Goal: Task Accomplishment & Management: Complete application form

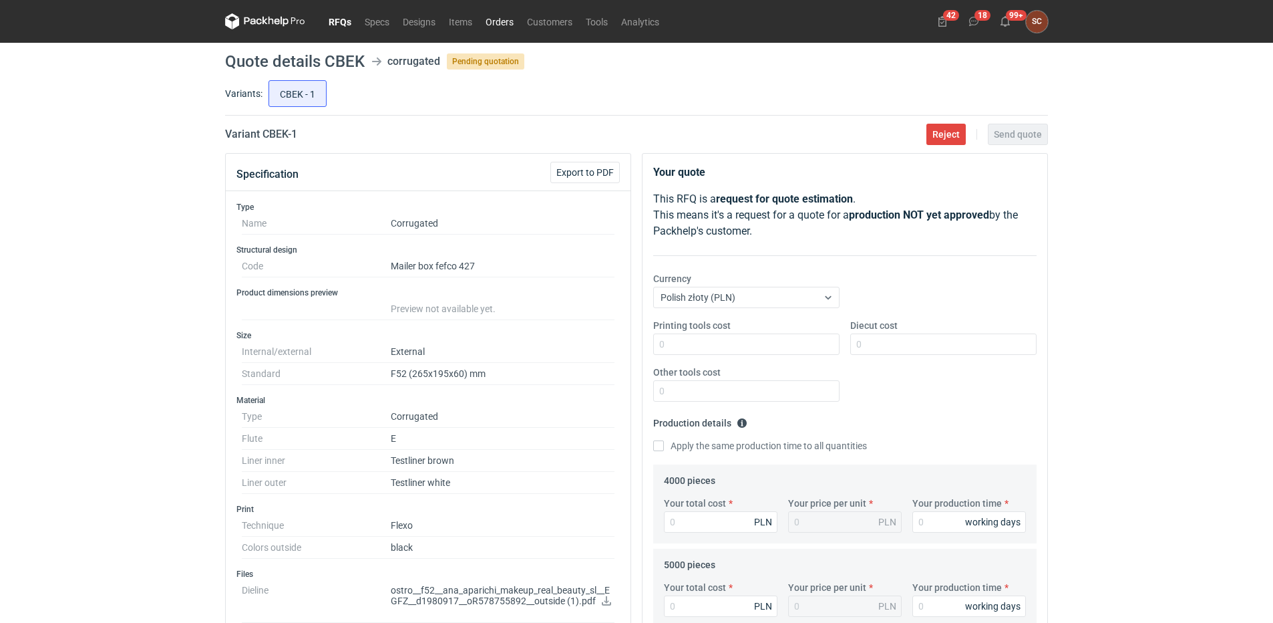
click at [518, 16] on link "Orders" at bounding box center [499, 21] width 41 height 16
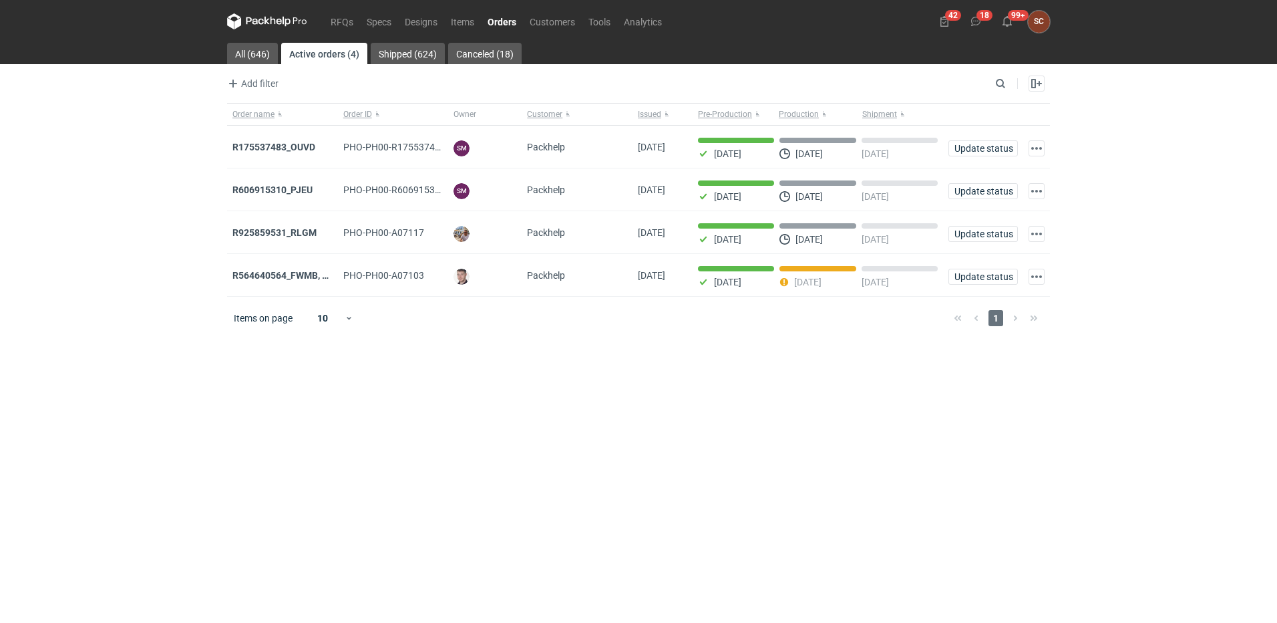
click at [809, 371] on main "All (646) Active orders (4) Shipped (624) Canceled (18) Add filter Owner first …" at bounding box center [639, 333] width 834 height 580
click at [348, 19] on link "RFQs" at bounding box center [342, 21] width 36 height 16
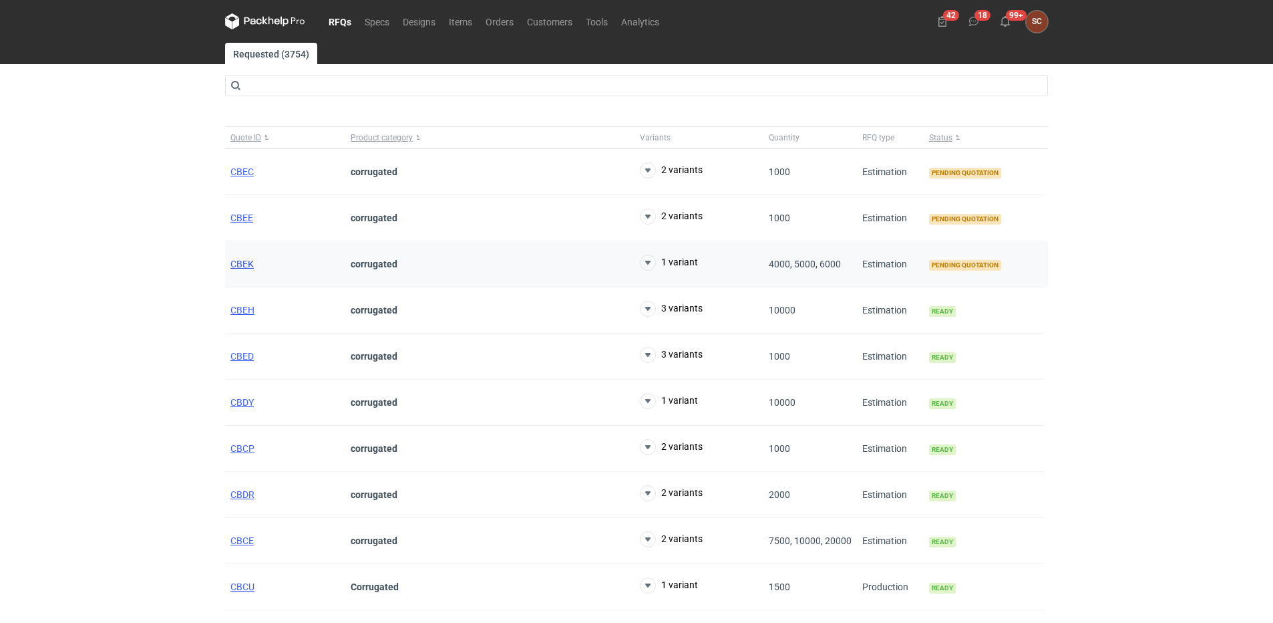
click at [242, 259] on span "CBEK" at bounding box center [241, 264] width 23 height 11
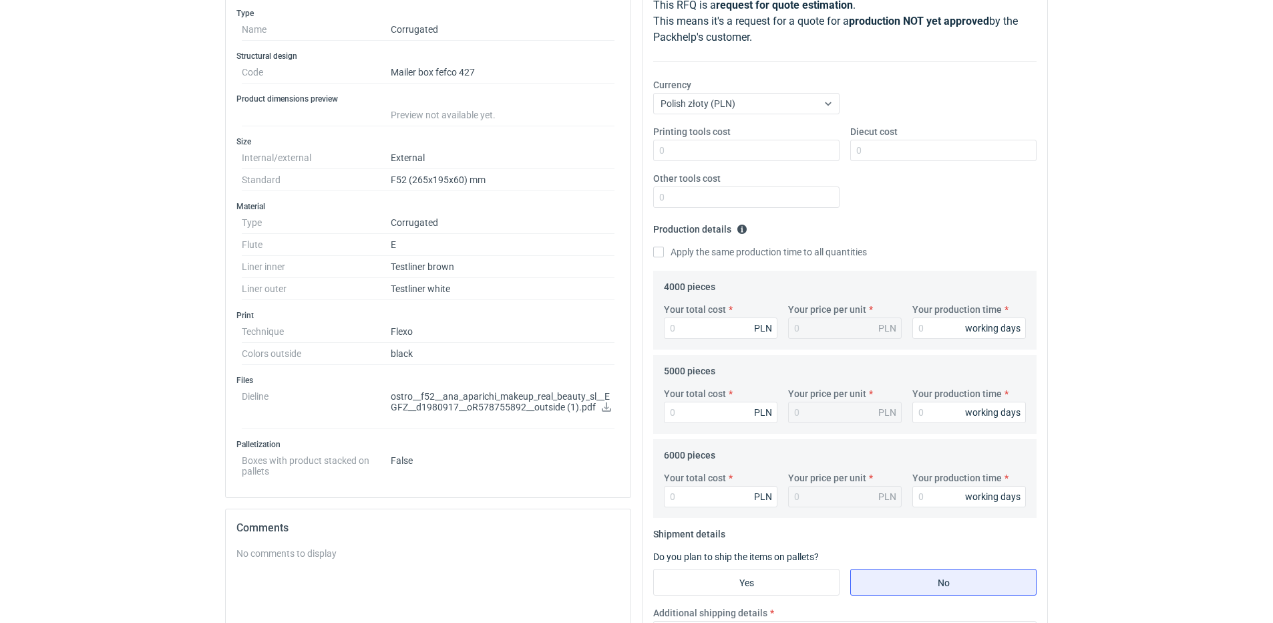
scroll to position [200, 0]
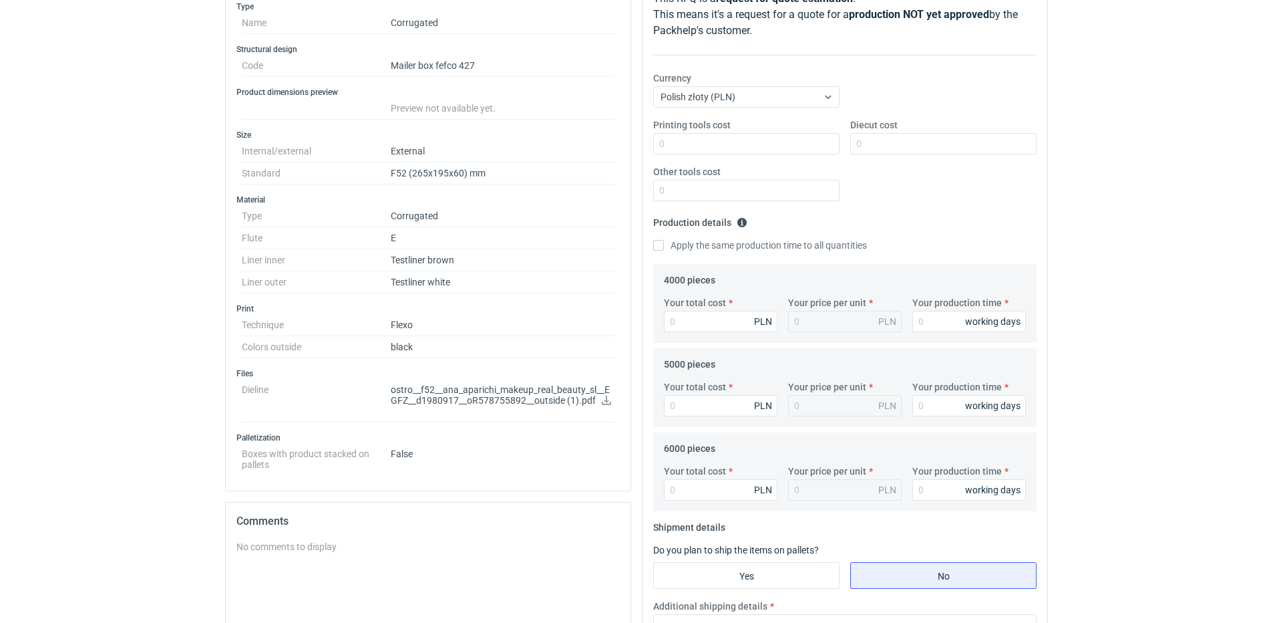
click at [605, 398] on icon at bounding box center [606, 400] width 11 height 9
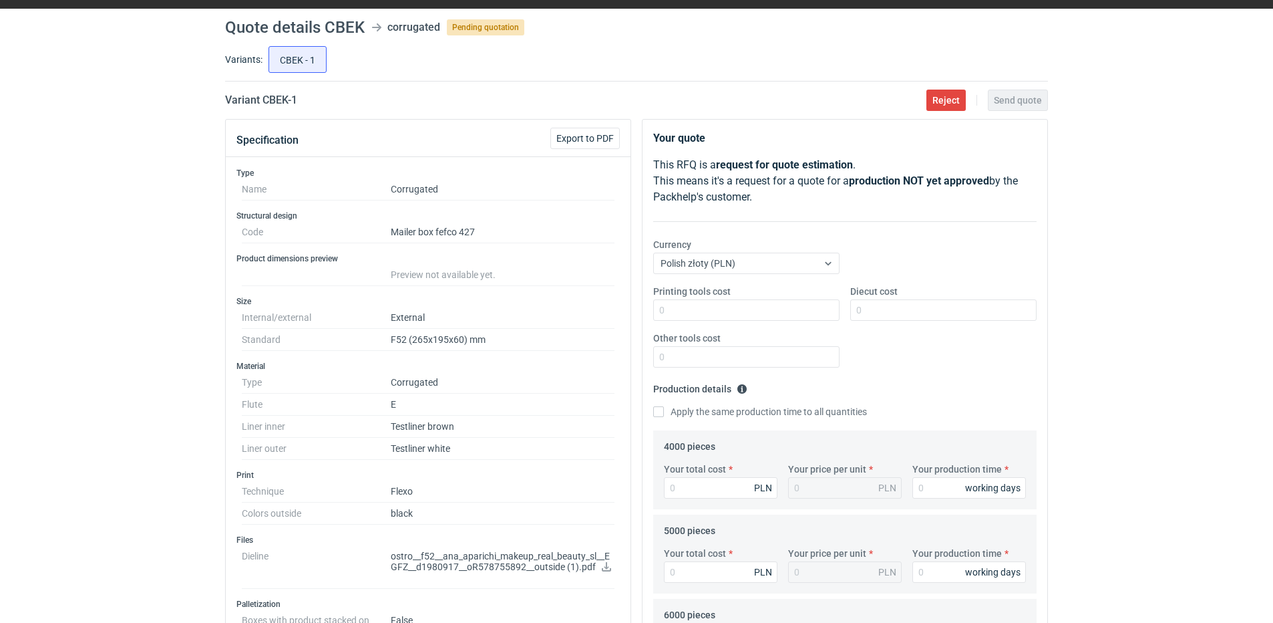
scroll to position [67, 0]
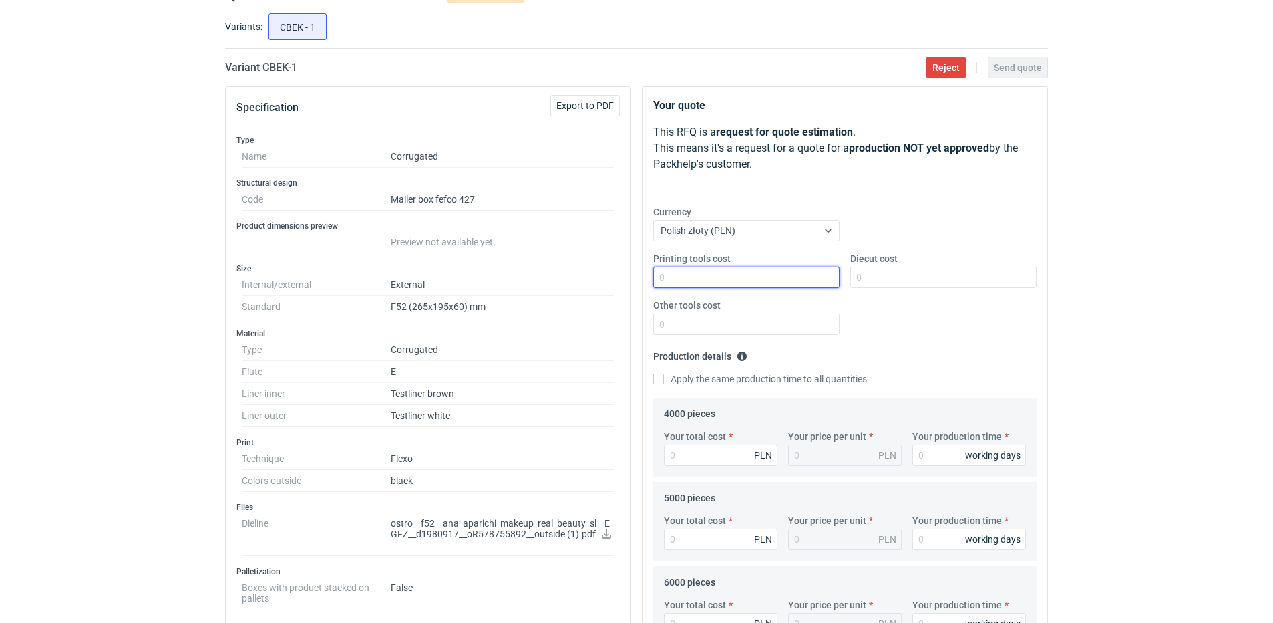
drag, startPoint x: 685, startPoint y: 267, endPoint x: 673, endPoint y: 273, distance: 13.2
click at [685, 272] on input "Printing tools cost" at bounding box center [746, 277] width 186 height 21
type input "200"
click at [950, 361] on fieldset "Production details Please provide the expected time of production in working da…" at bounding box center [844, 371] width 383 height 52
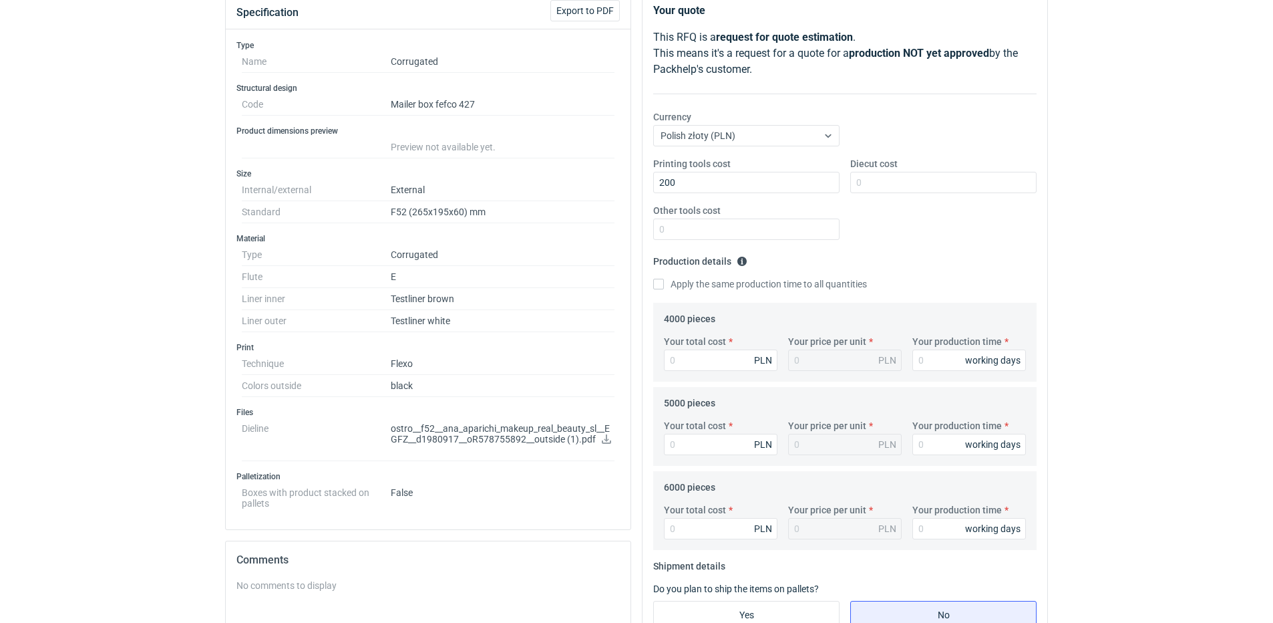
scroll to position [200, 0]
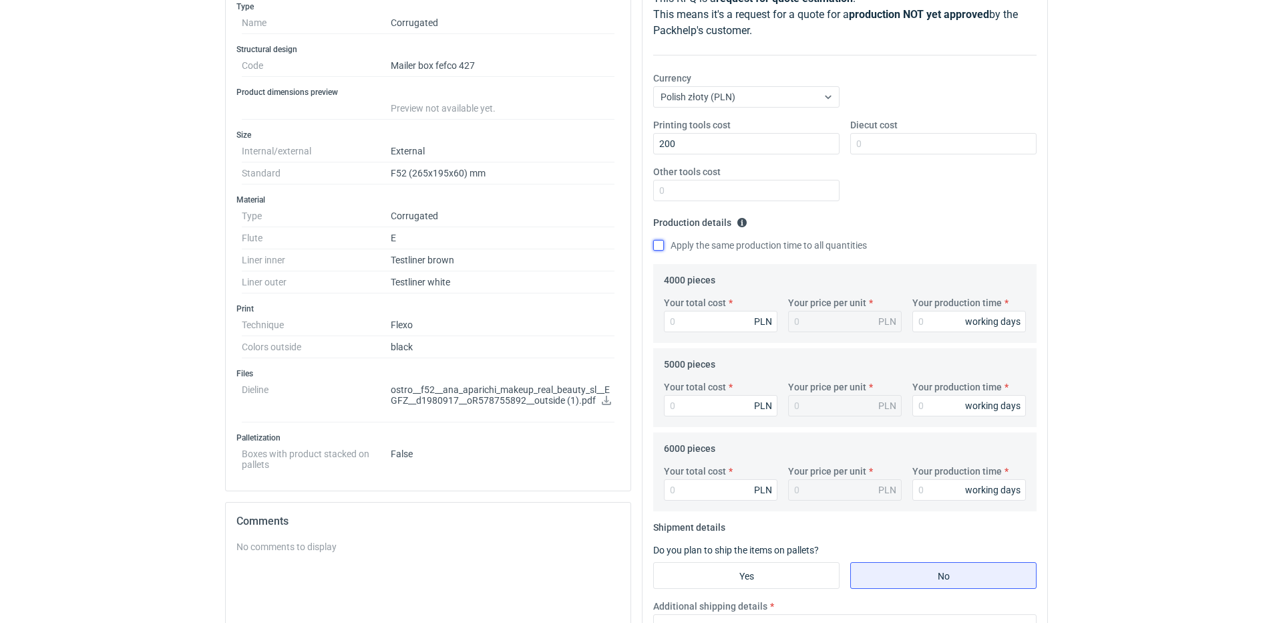
click at [659, 243] on input "Apply the same production time to all quantities" at bounding box center [658, 245] width 11 height 11
checkbox input "true"
click at [928, 319] on input "Your production time" at bounding box center [970, 321] width 114 height 21
type input "1"
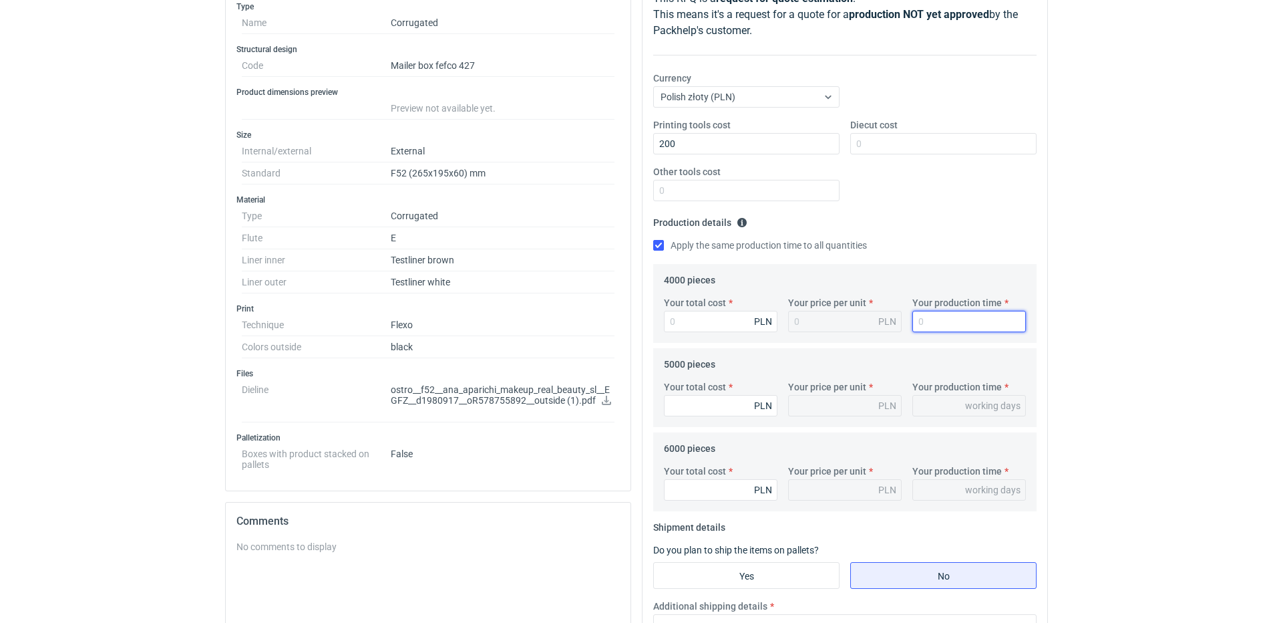
type input "1"
type input "12"
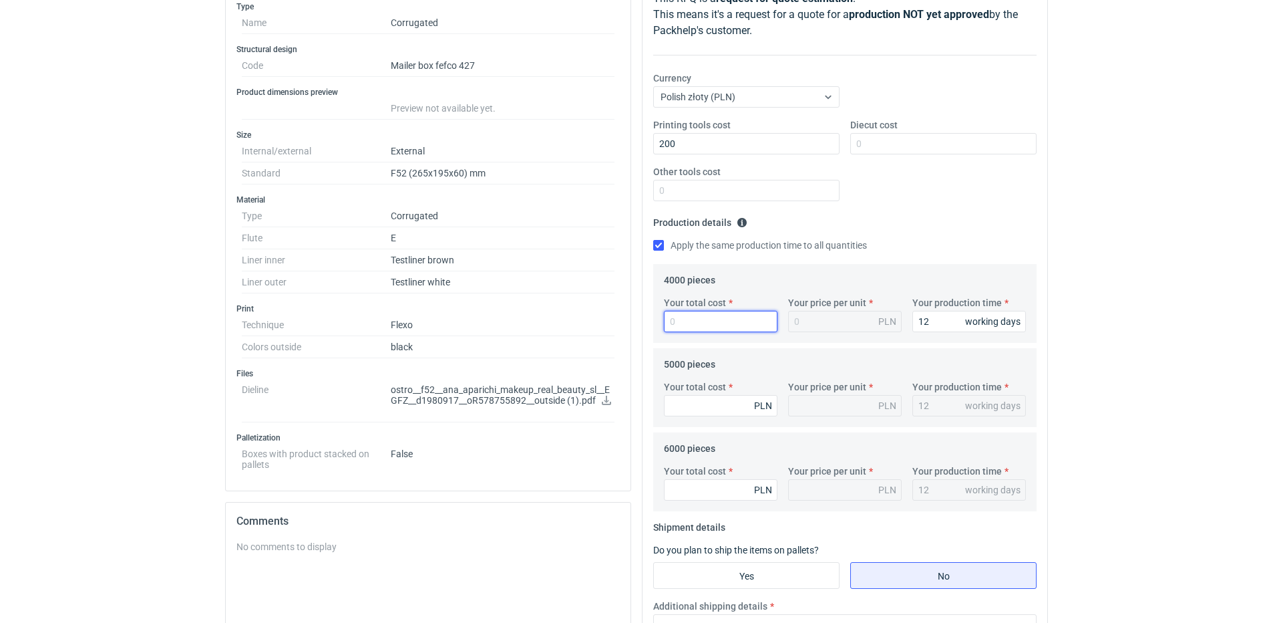
click at [733, 324] on input "Your total cost" at bounding box center [721, 321] width 114 height 21
click at [751, 318] on input "Your total cost" at bounding box center [721, 321] width 114 height 21
type input "3760"
type input "0.94"
type input "3760"
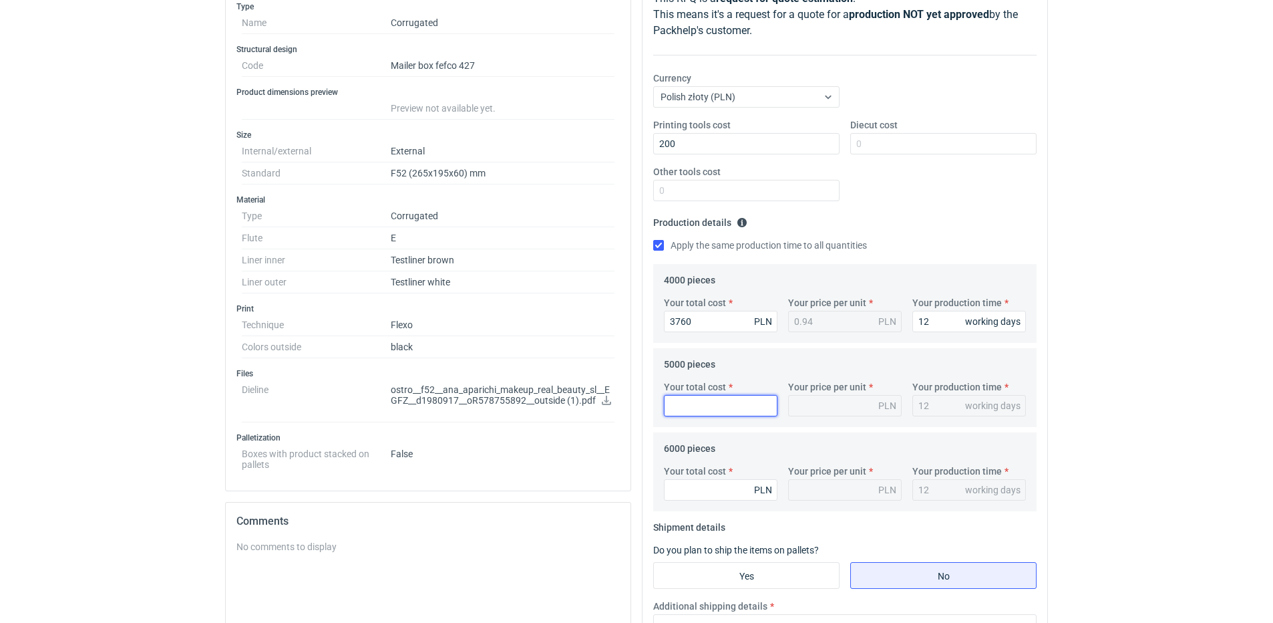
click at [703, 409] on input "Your total cost" at bounding box center [721, 405] width 114 height 21
click at [737, 408] on input "Your total cost" at bounding box center [721, 405] width 114 height 21
type input "4200"
type input "0.84"
type input "4200"
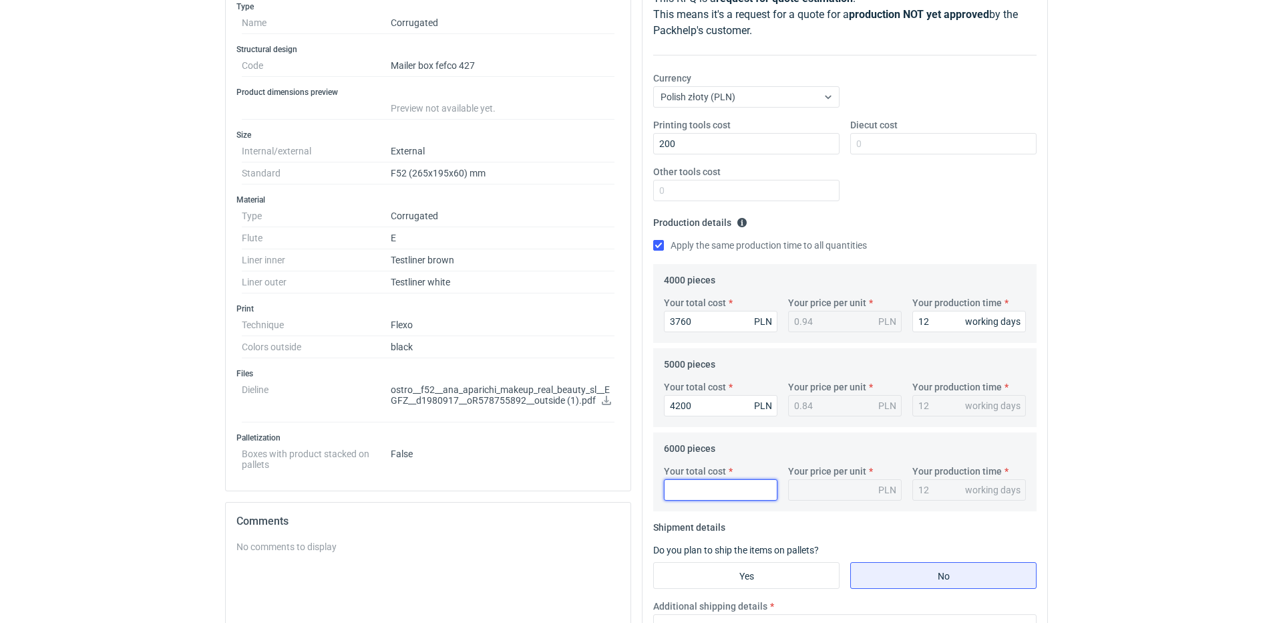
click at [723, 482] on input "Your total cost" at bounding box center [721, 489] width 114 height 21
click at [722, 482] on input "Your total cost" at bounding box center [721, 489] width 114 height 21
click at [722, 481] on input "Your total cost" at bounding box center [721, 489] width 114 height 21
click at [715, 492] on input "Your total cost" at bounding box center [721, 489] width 114 height 21
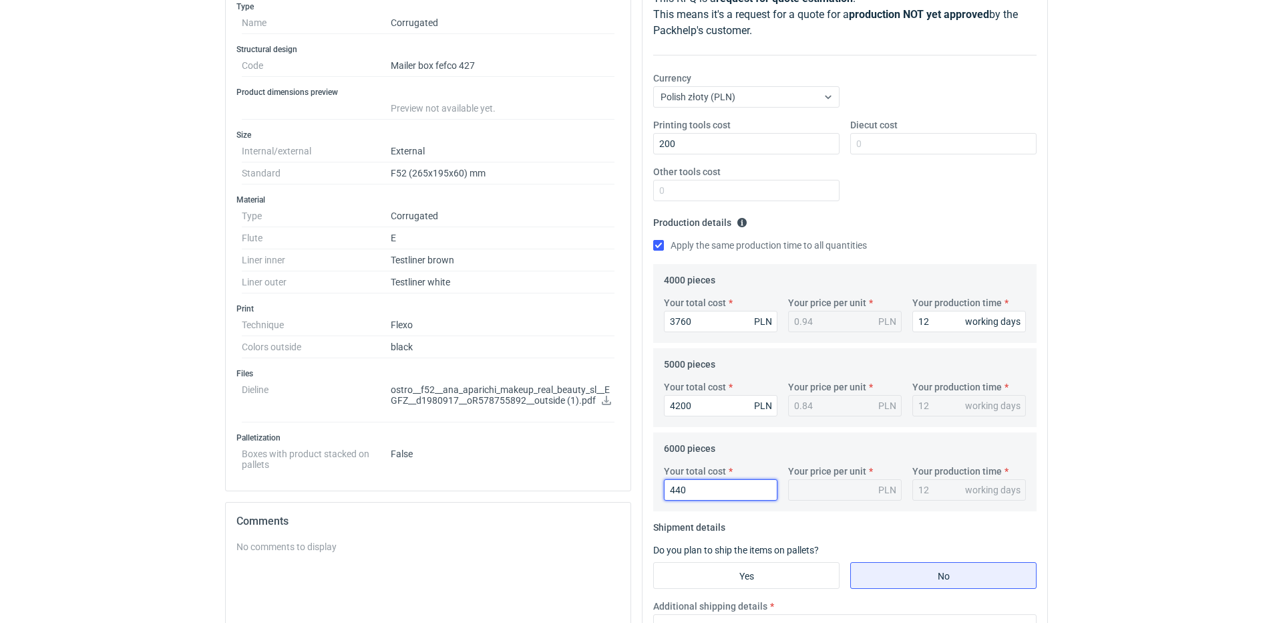
type input "4400"
type input "0.73"
type input "4400"
click at [963, 209] on div "Printing tools cost 200 Diecut cost Other tools cost" at bounding box center [845, 165] width 394 height 94
click at [980, 174] on div "Printing tools cost 200 Diecut cost Other tools cost" at bounding box center [845, 165] width 394 height 94
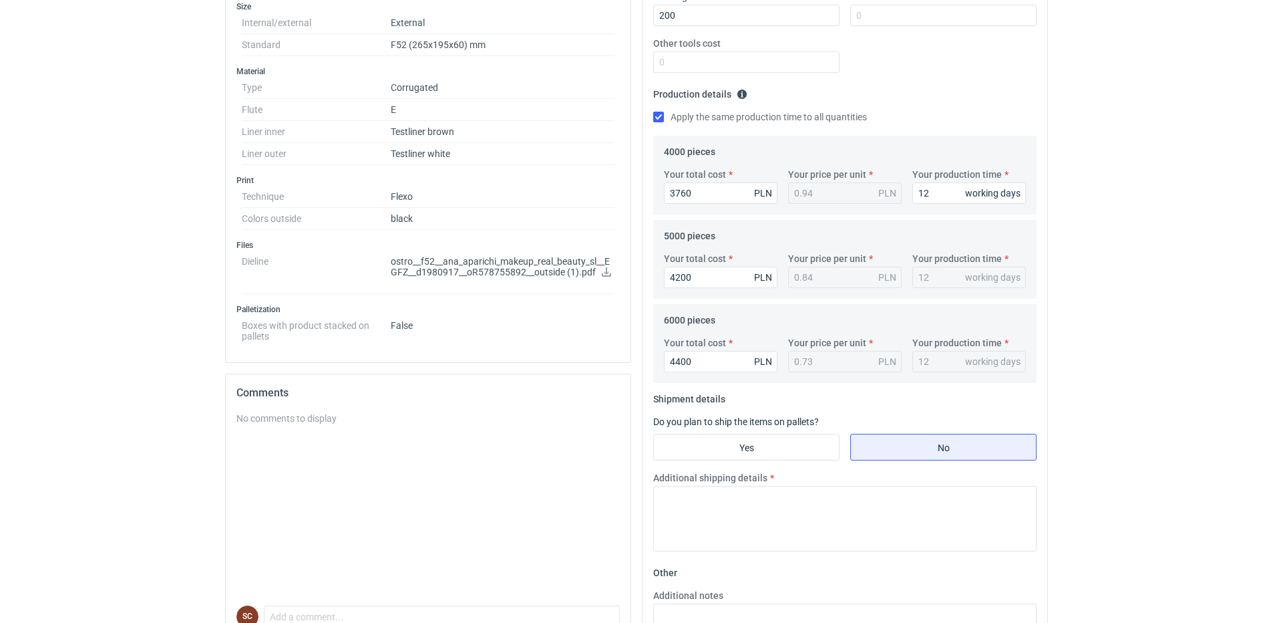
scroll to position [334, 0]
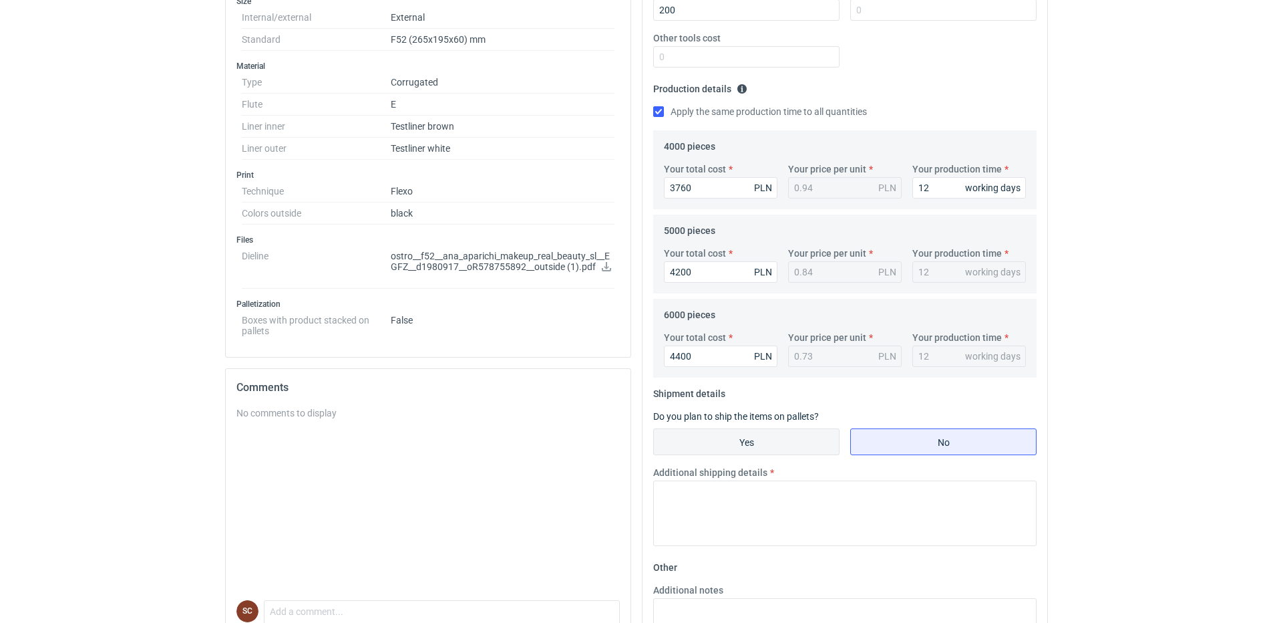
click at [808, 446] on input "Yes" at bounding box center [746, 441] width 185 height 25
radio input "true"
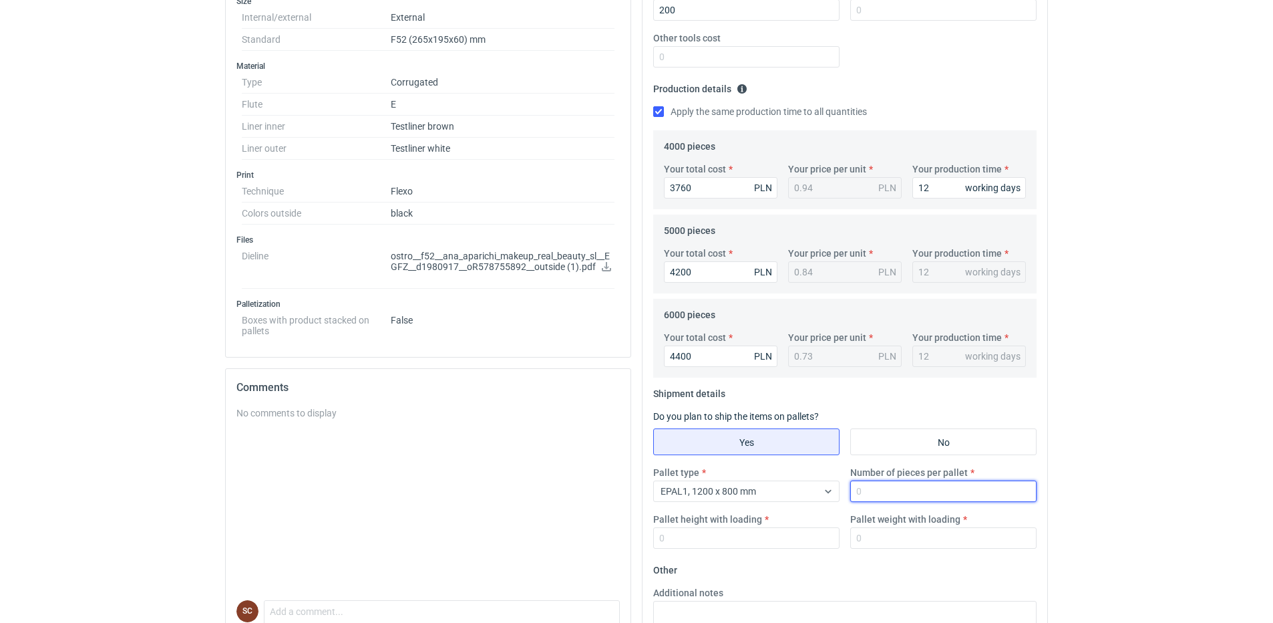
click at [868, 499] on input "Number of pieces per pallet" at bounding box center [943, 490] width 186 height 21
type input "2000"
click at [775, 542] on input "Pallet height with loading" at bounding box center [746, 537] width 186 height 21
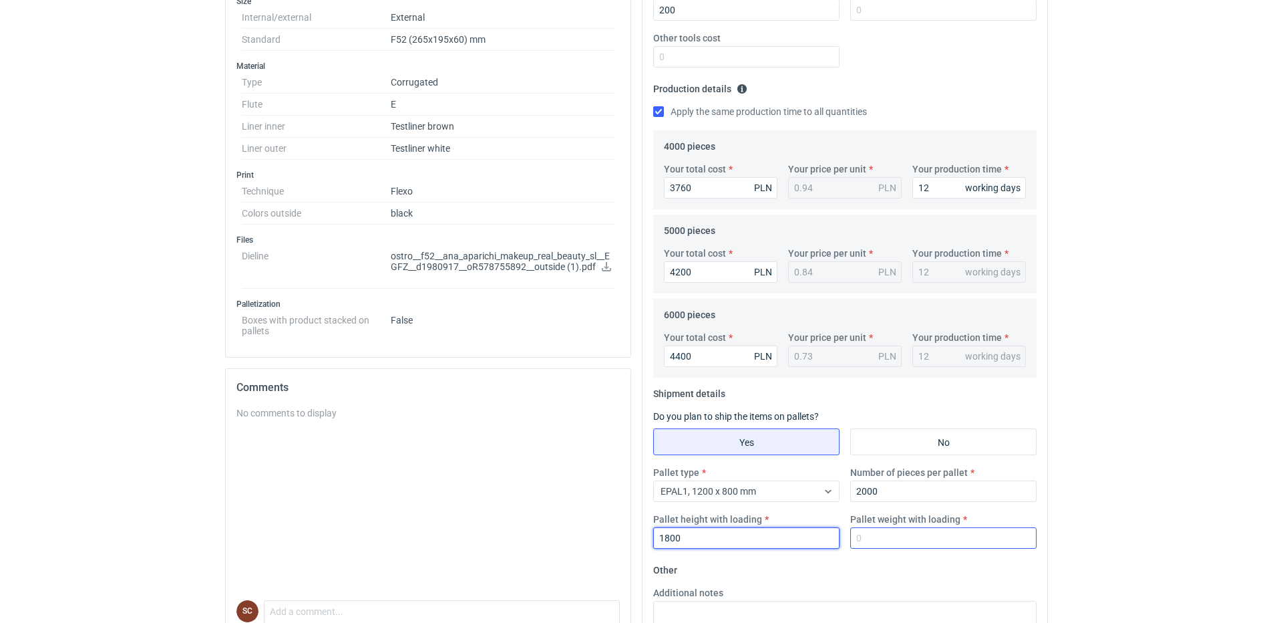
type input "1800"
click at [879, 530] on input "Pallet weight with loading" at bounding box center [943, 537] width 186 height 21
click at [858, 541] on input "Pallet weight with loading" at bounding box center [943, 537] width 186 height 21
type input "190"
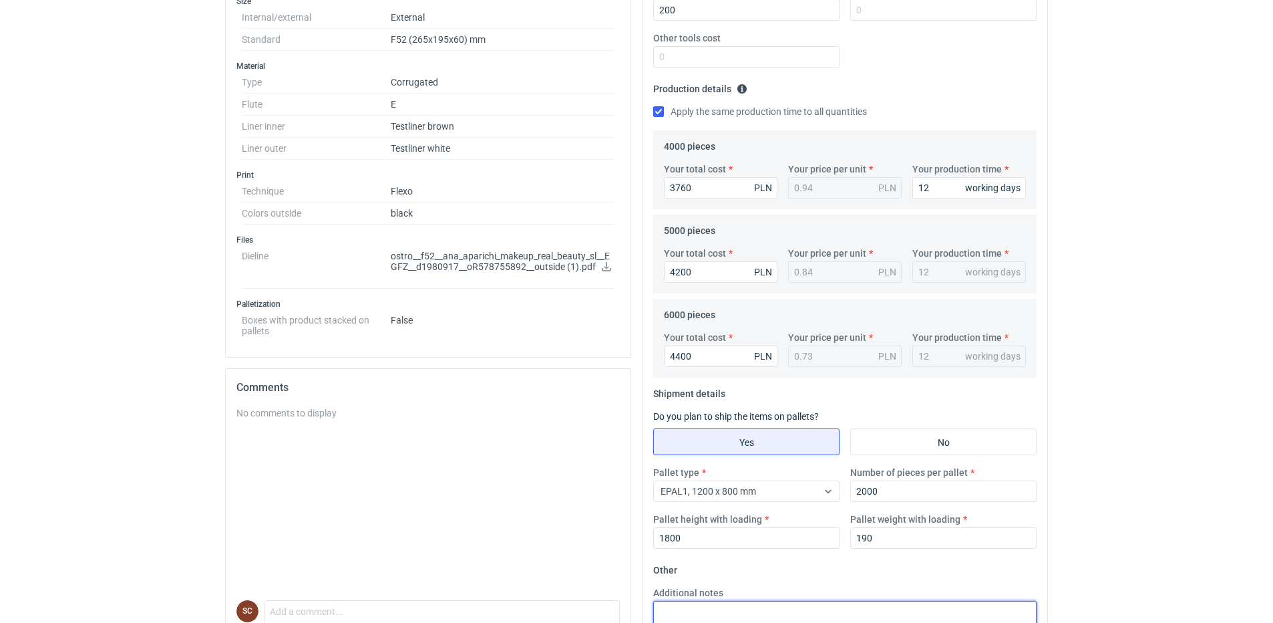
click at [801, 613] on textarea "Additional notes" at bounding box center [844, 633] width 383 height 65
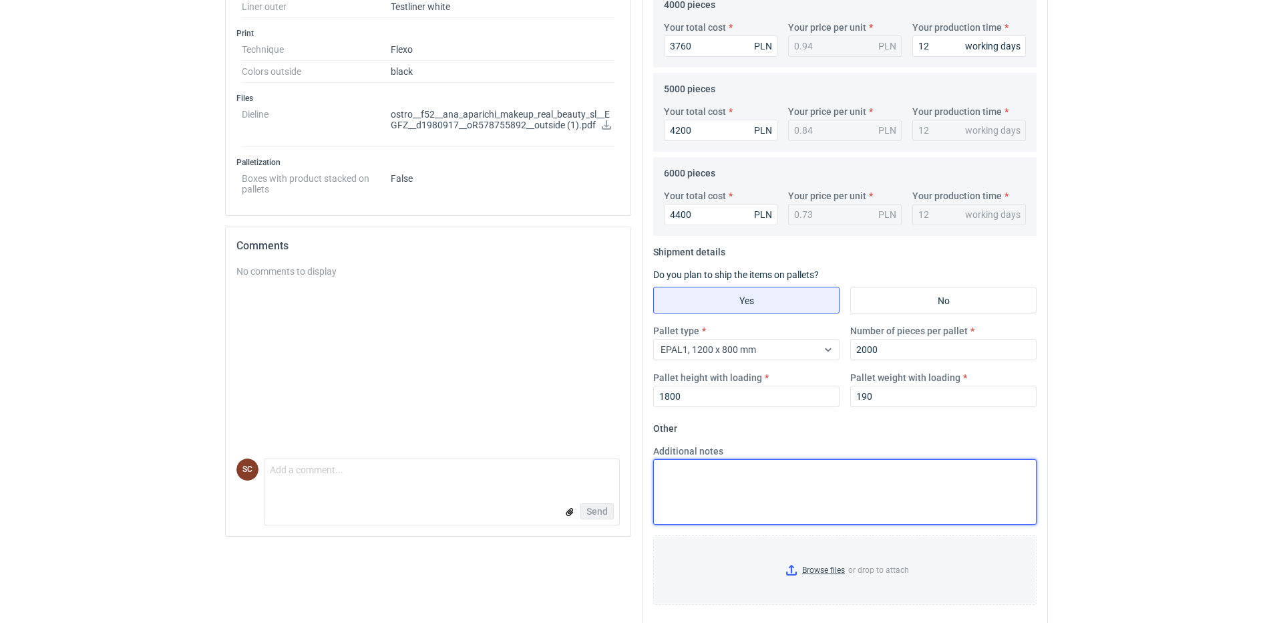
scroll to position [490, 0]
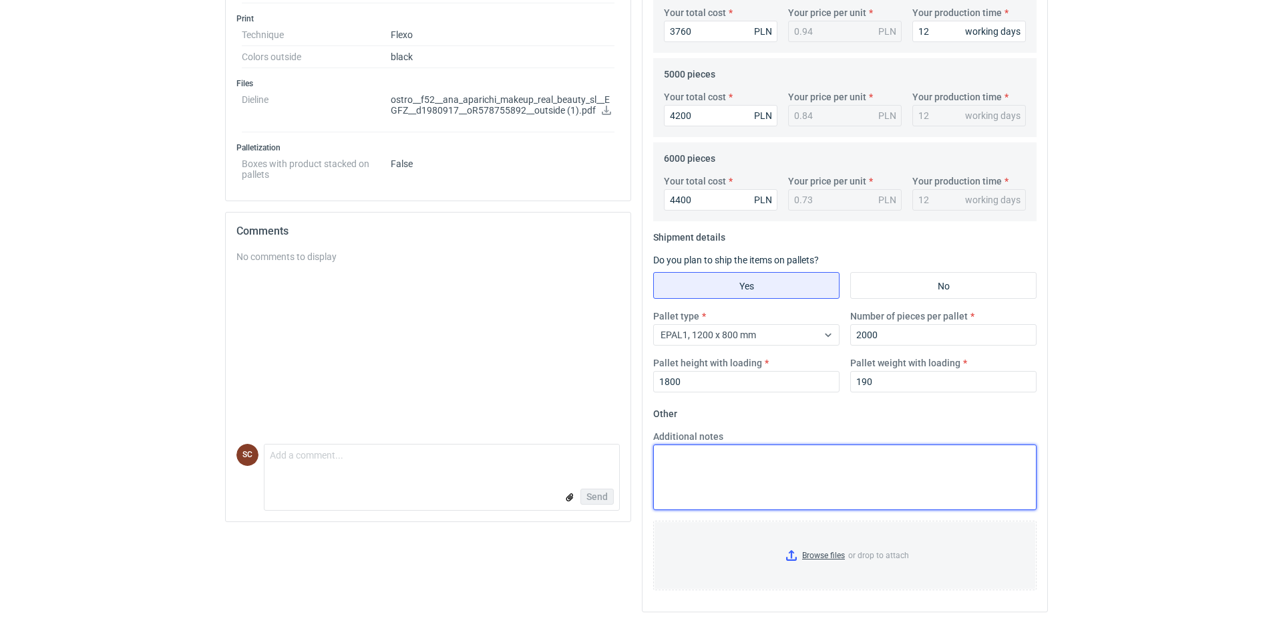
click at [765, 475] on textarea "Additional notes" at bounding box center [844, 476] width 383 height 65
click at [745, 456] on textarea "Additional notes" at bounding box center [844, 476] width 383 height 65
click at [718, 468] on textarea "Additional notes" at bounding box center [844, 476] width 383 height 65
click at [790, 488] on textarea "F52" at bounding box center [844, 476] width 383 height 65
click at [658, 455] on textarea "F52" at bounding box center [844, 476] width 383 height 65
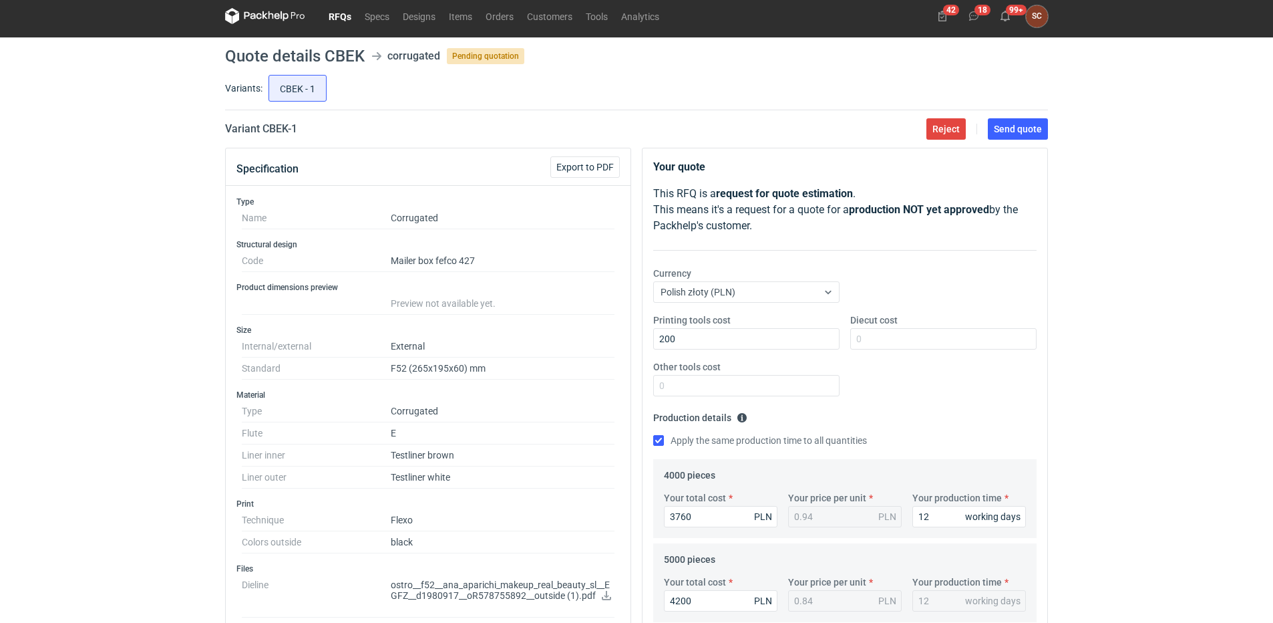
scroll to position [0, 0]
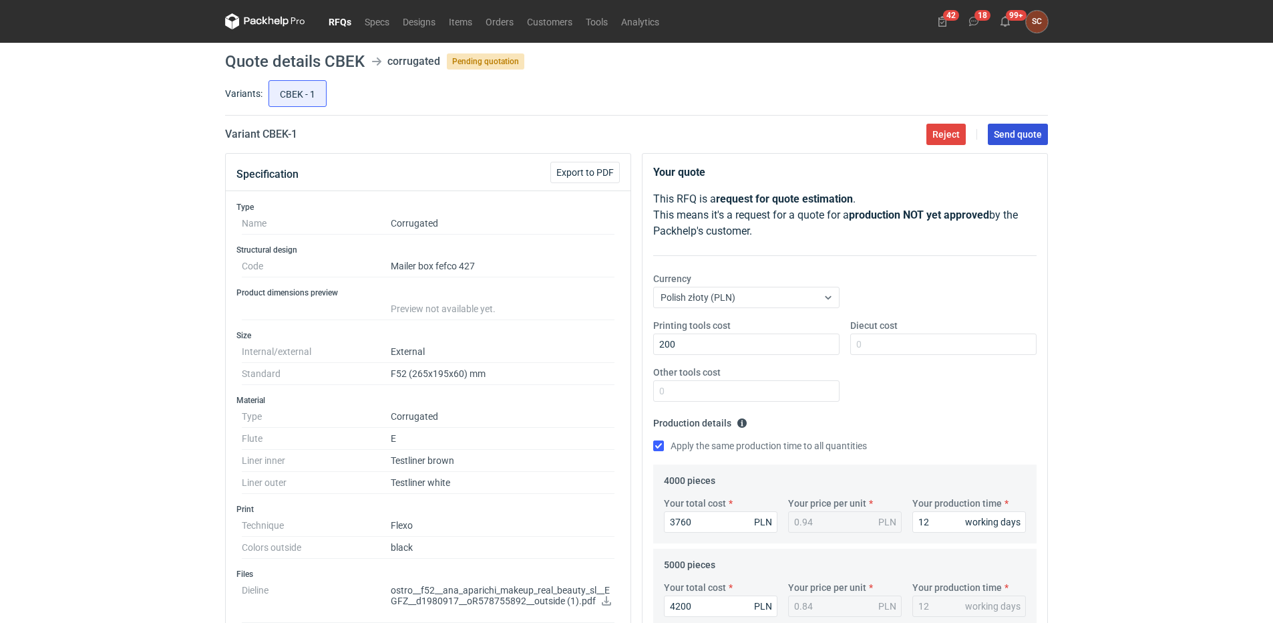
type textarea "Wykrojnik F52"
click at [1013, 138] on span "Send quote" at bounding box center [1018, 134] width 48 height 9
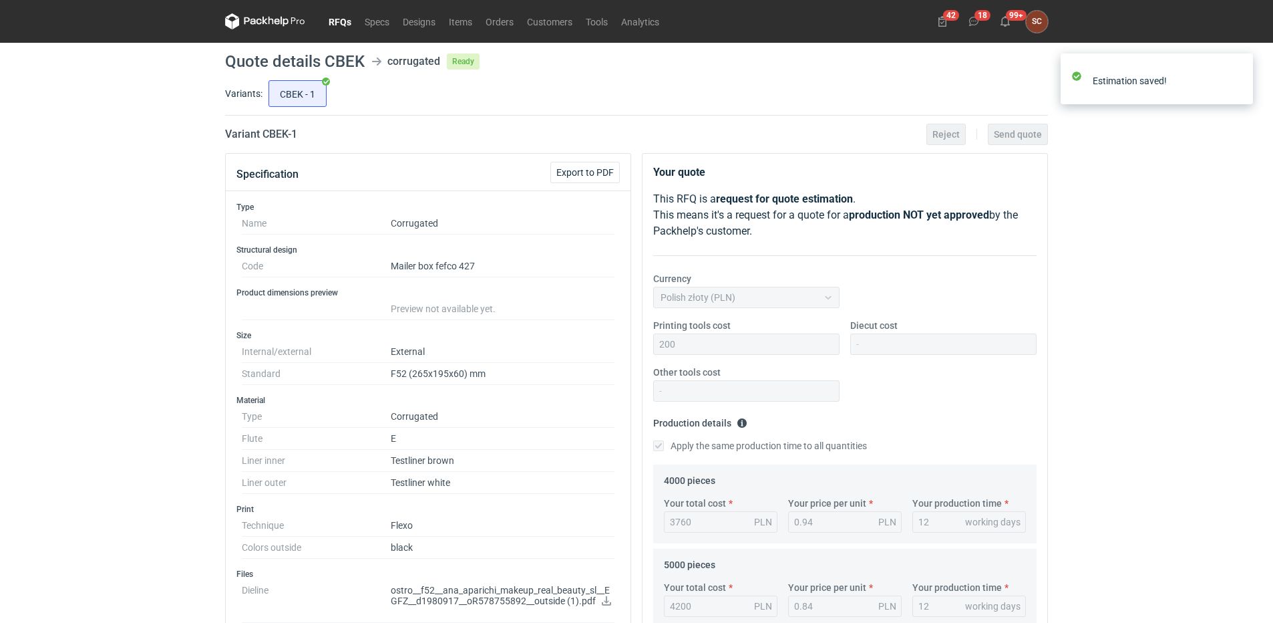
click at [337, 25] on link "RFQs" at bounding box center [340, 21] width 36 height 16
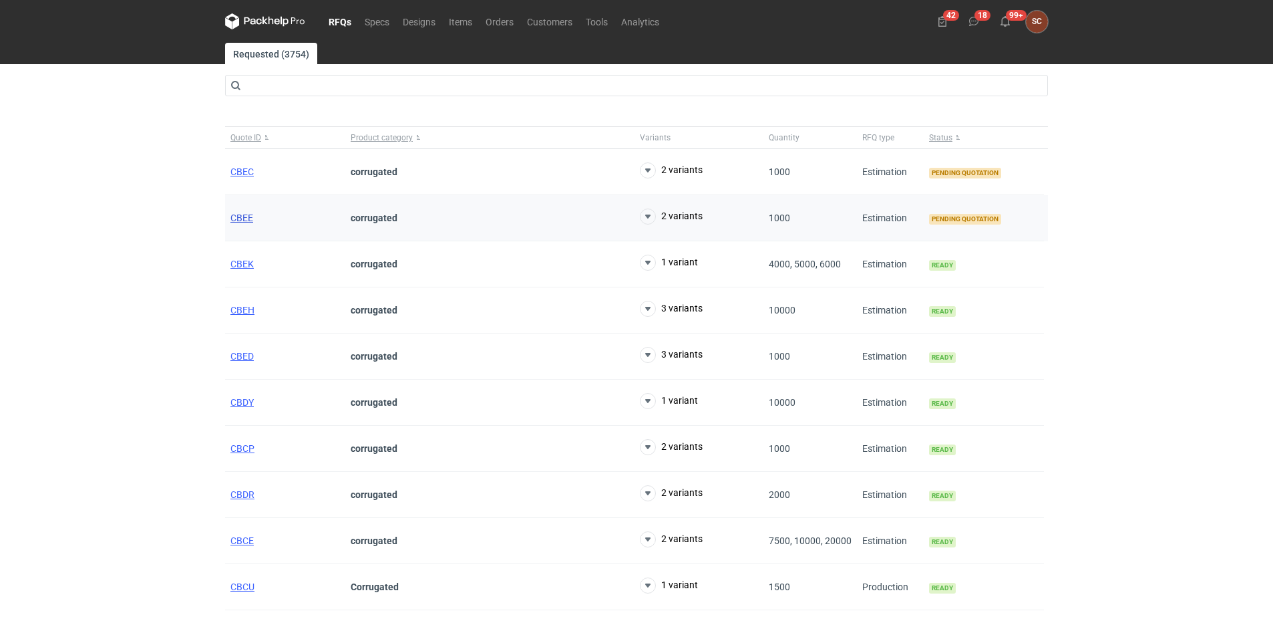
click at [249, 214] on span "CBEE" at bounding box center [241, 217] width 23 height 11
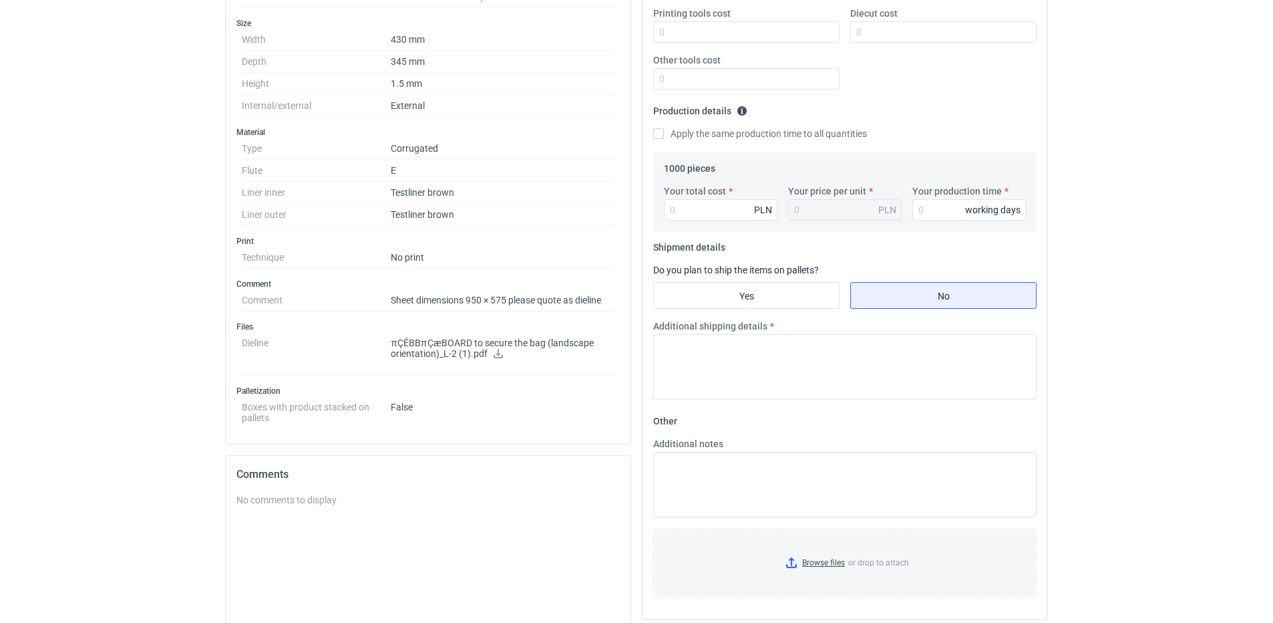
scroll to position [331, 0]
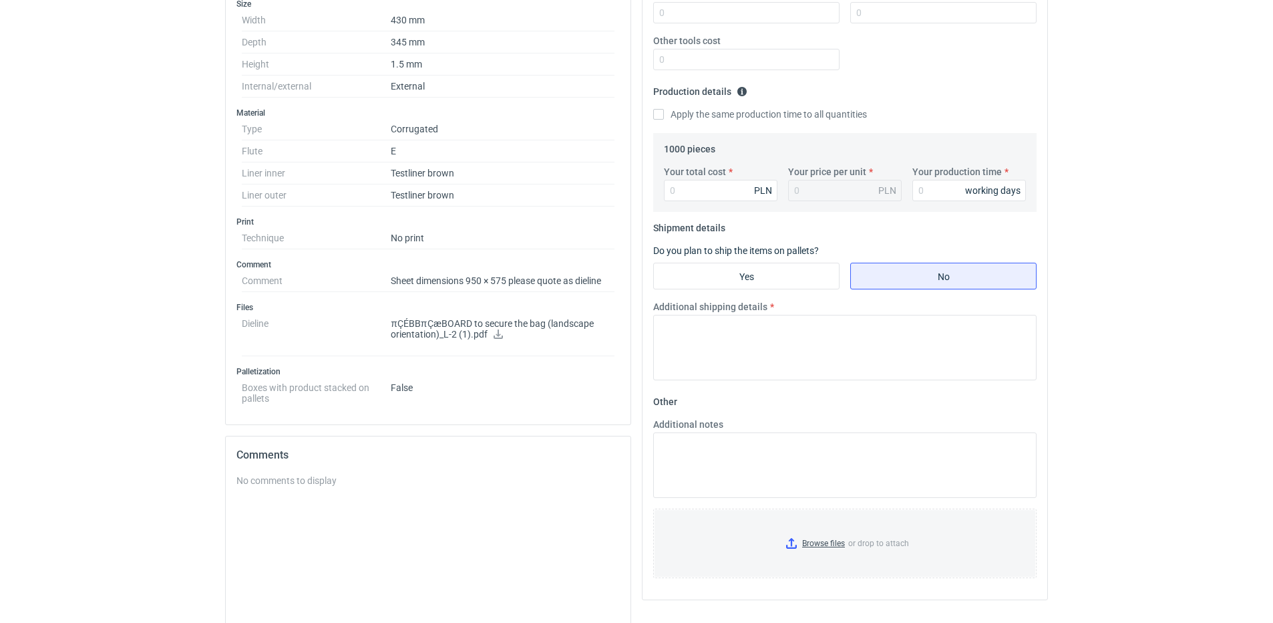
click at [496, 330] on icon at bounding box center [498, 333] width 11 height 9
click at [881, 467] on textarea "Additional notes" at bounding box center [844, 464] width 383 height 65
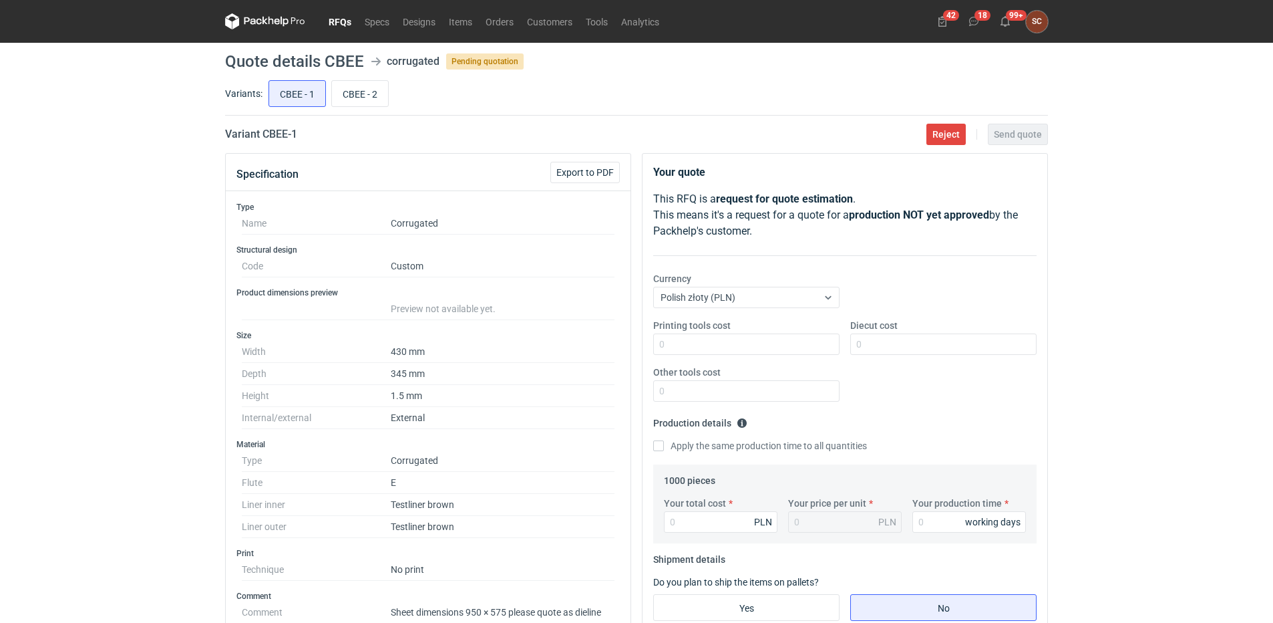
drag, startPoint x: 339, startPoint y: 19, endPoint x: 317, endPoint y: 4, distance: 26.9
click at [339, 19] on link "RFQs" at bounding box center [340, 21] width 36 height 16
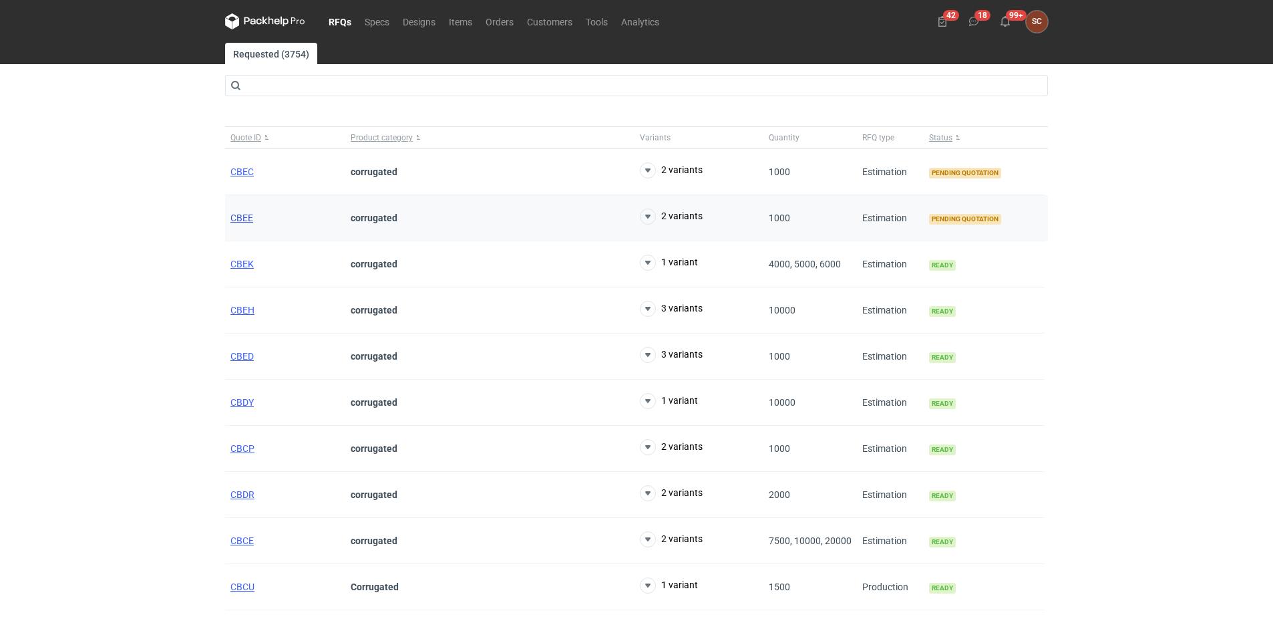
click at [238, 212] on span "CBEE" at bounding box center [241, 217] width 23 height 11
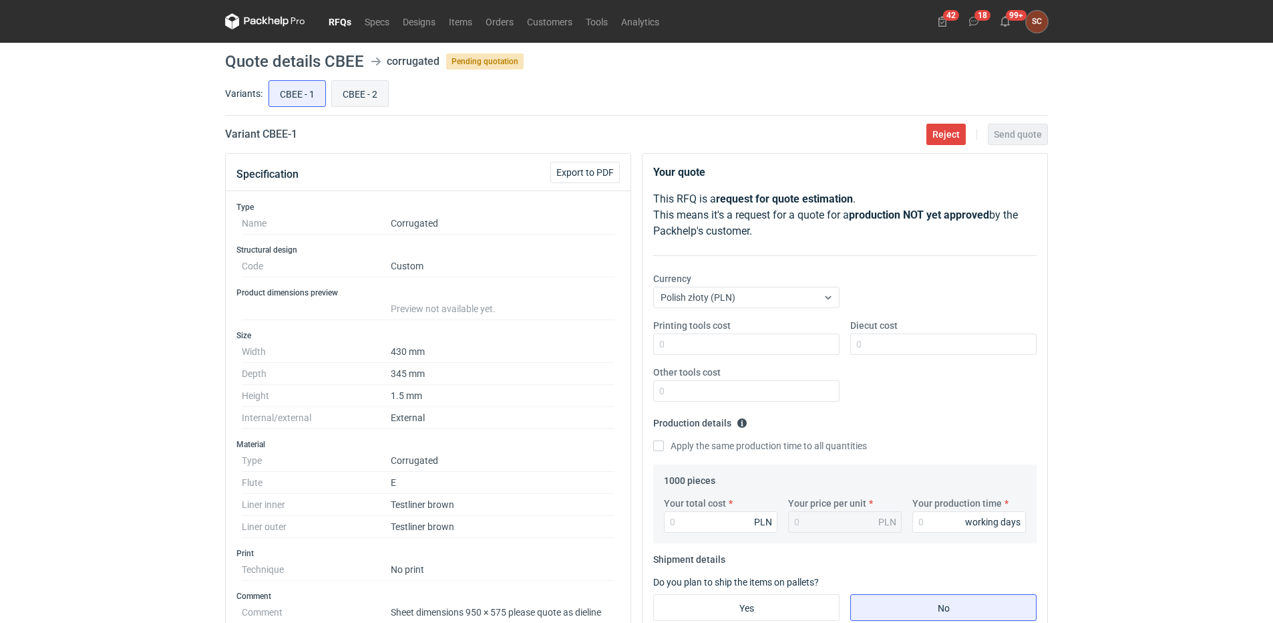
click at [347, 95] on input "CBEE - 2" at bounding box center [360, 93] width 56 height 25
radio input "true"
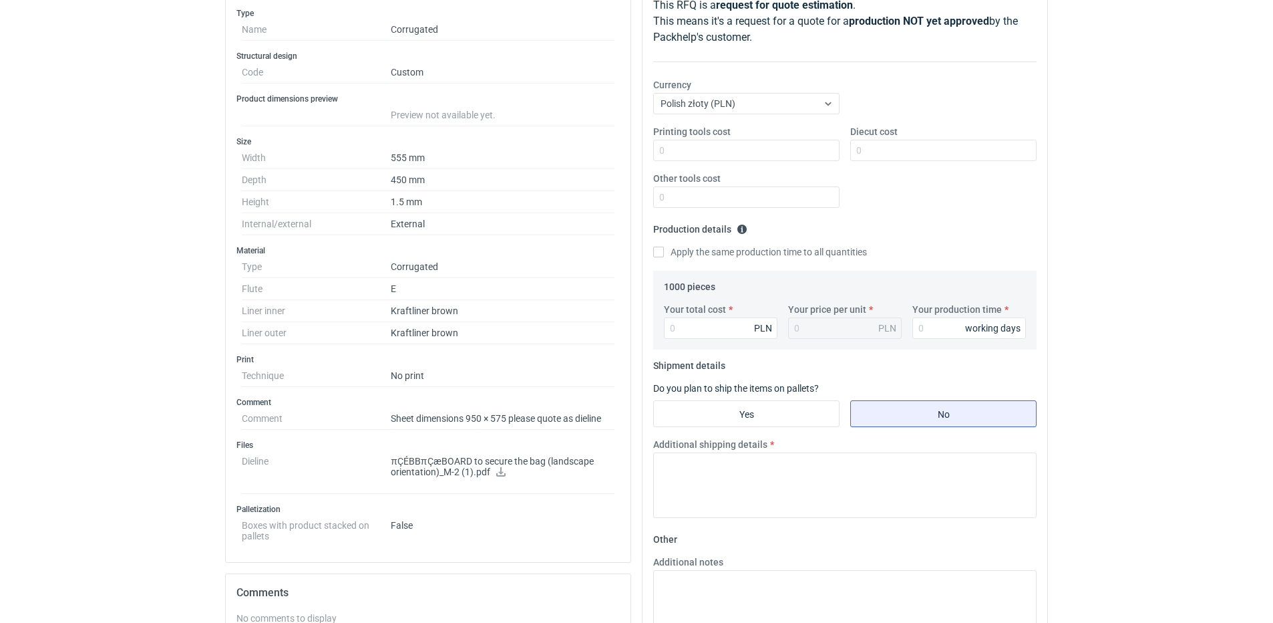
scroll to position [200, 0]
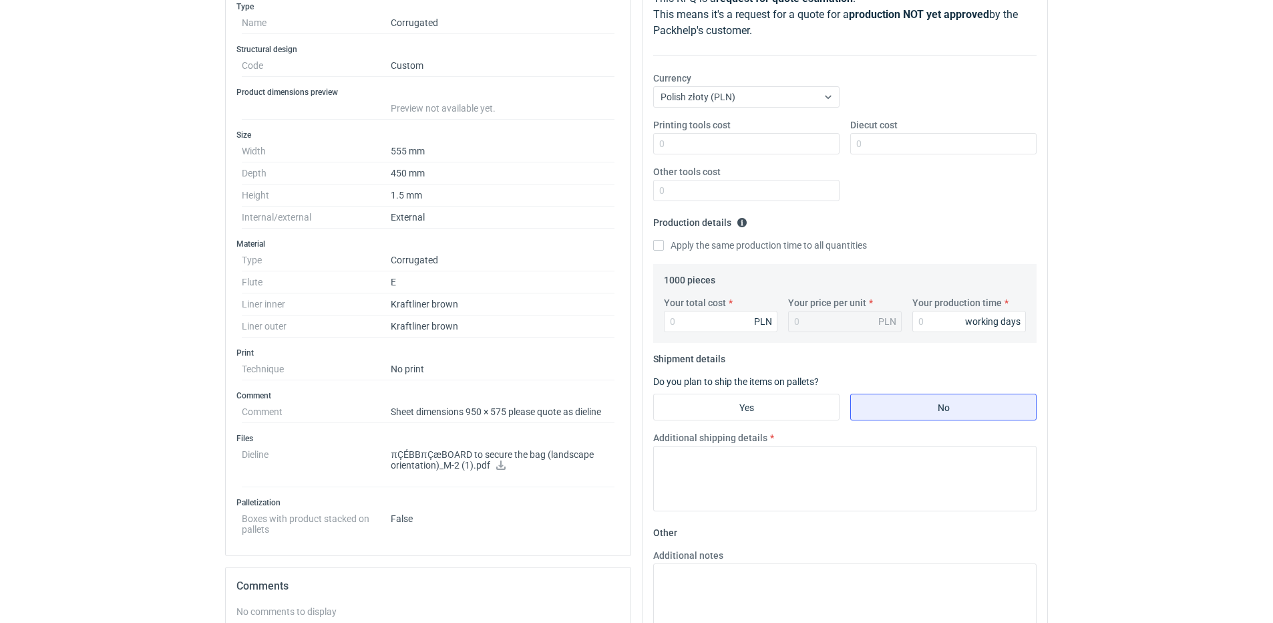
click at [498, 465] on icon at bounding box center [501, 464] width 11 height 9
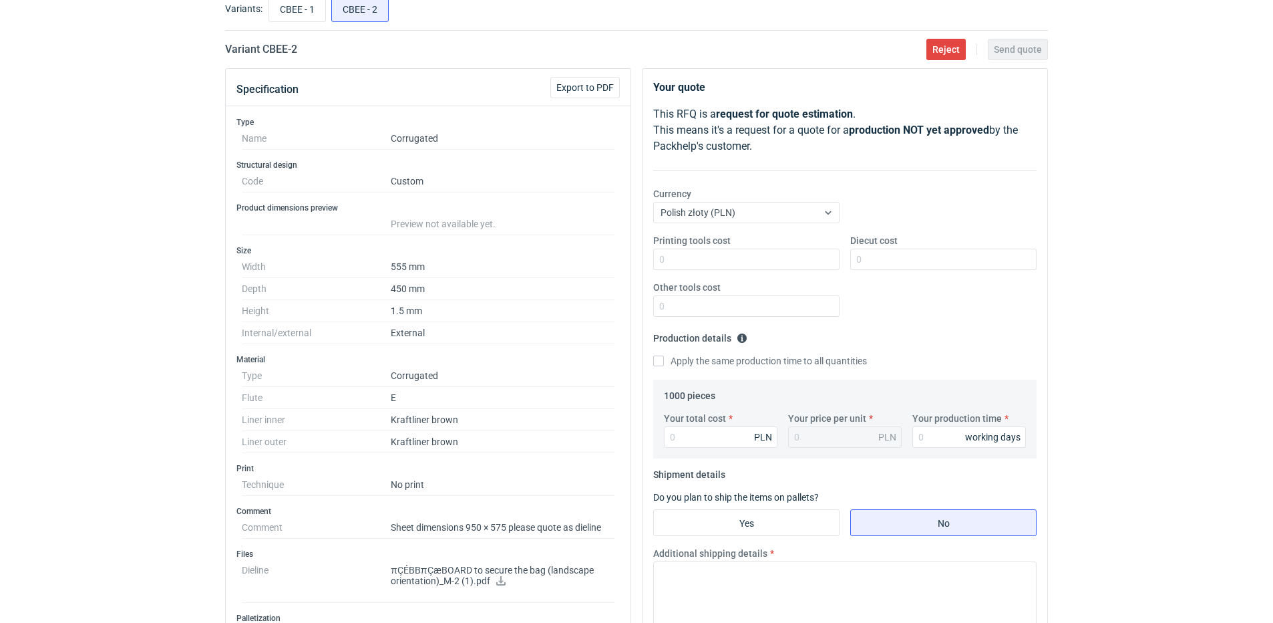
scroll to position [0, 0]
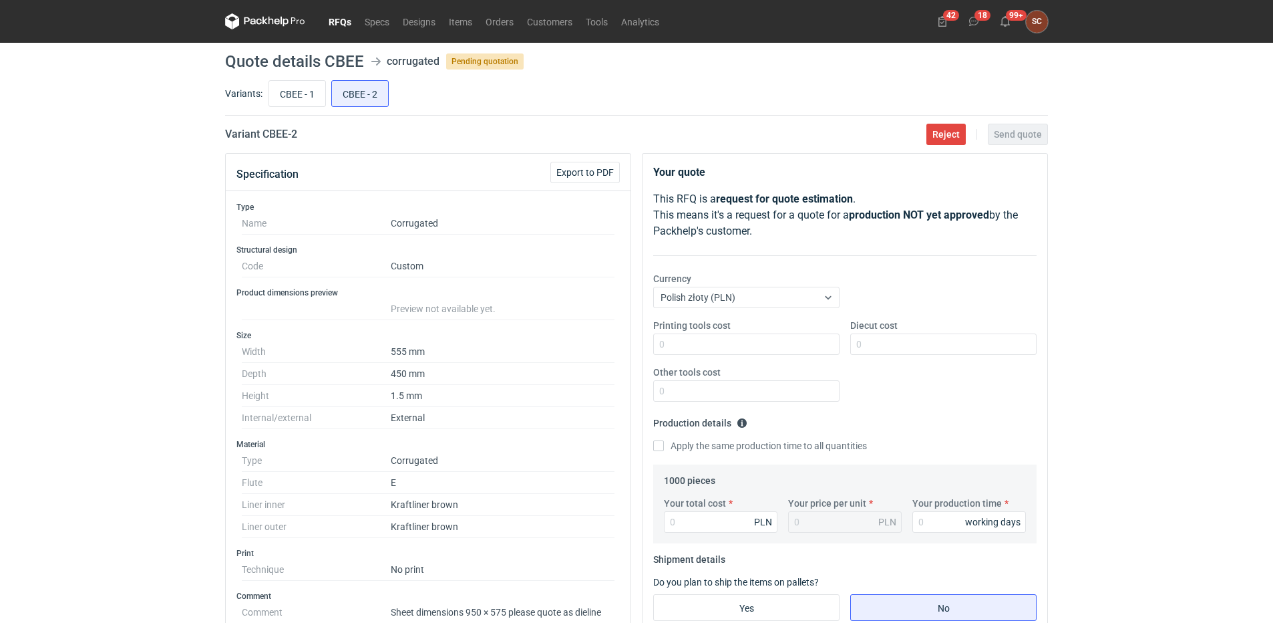
click at [339, 19] on link "RFQs" at bounding box center [340, 21] width 36 height 16
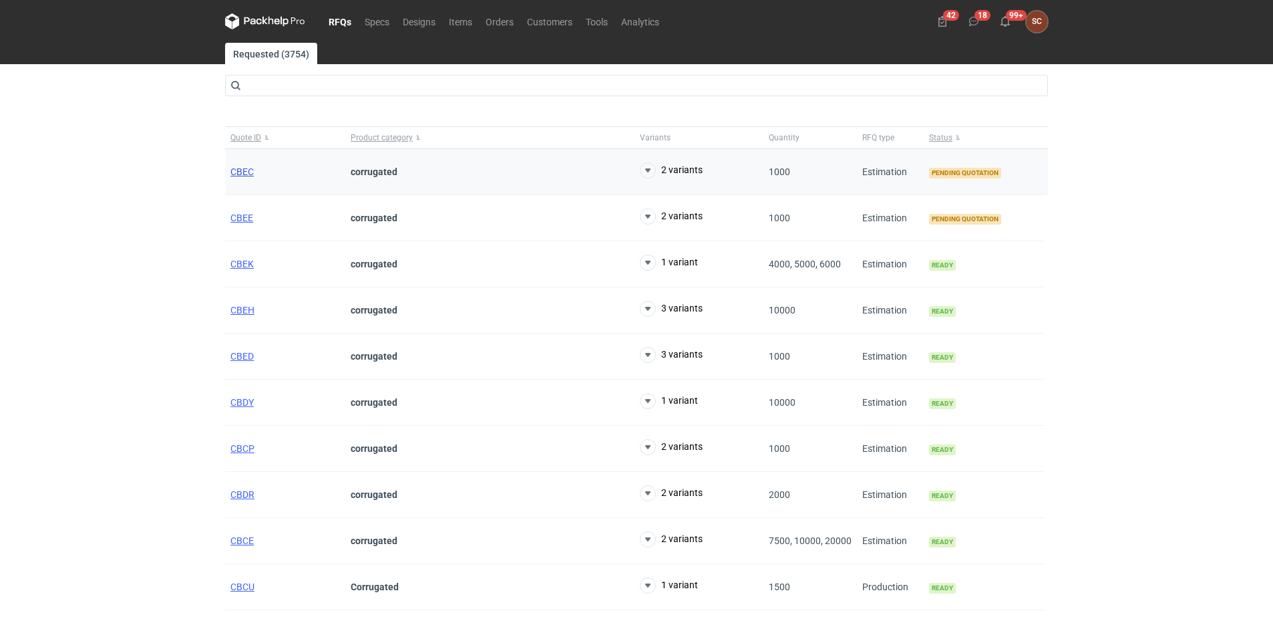
click at [239, 170] on span "CBEC" at bounding box center [241, 171] width 23 height 11
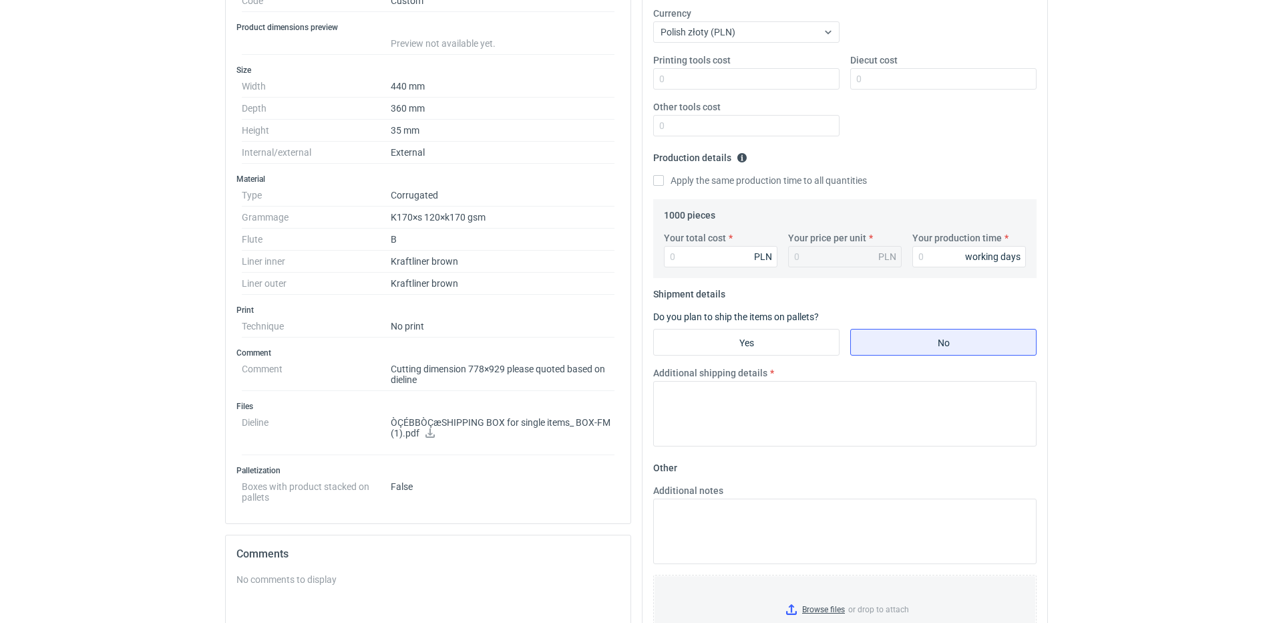
scroll to position [267, 0]
click at [425, 431] on icon at bounding box center [430, 430] width 11 height 9
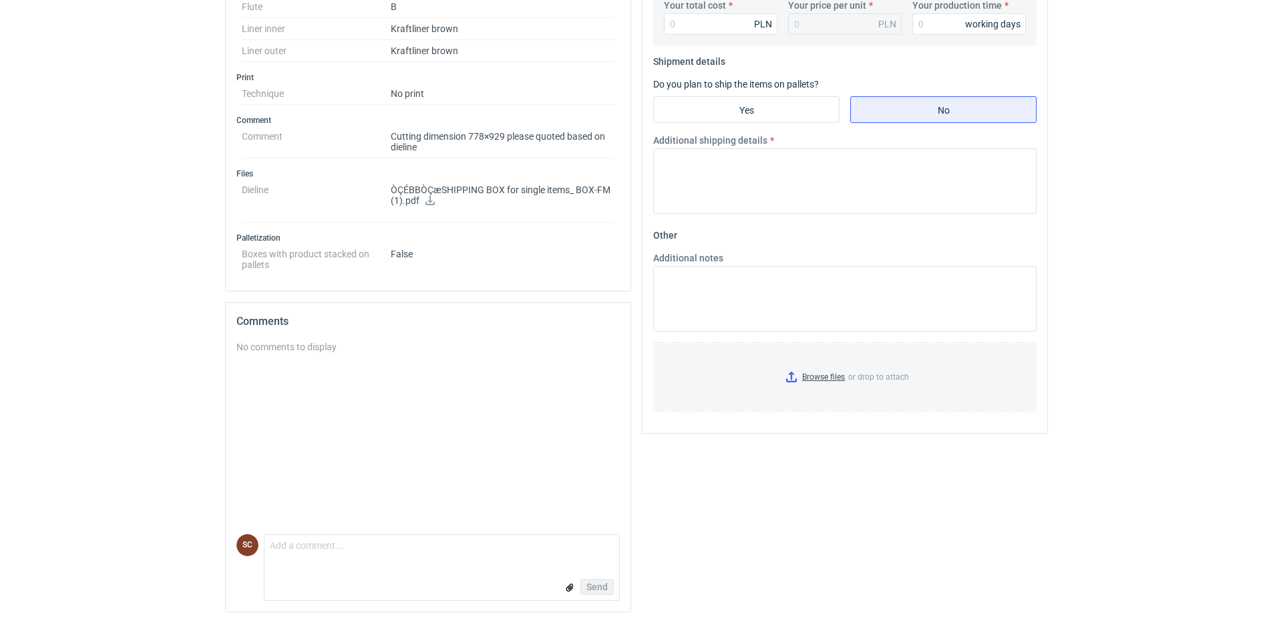
scroll to position [0, 0]
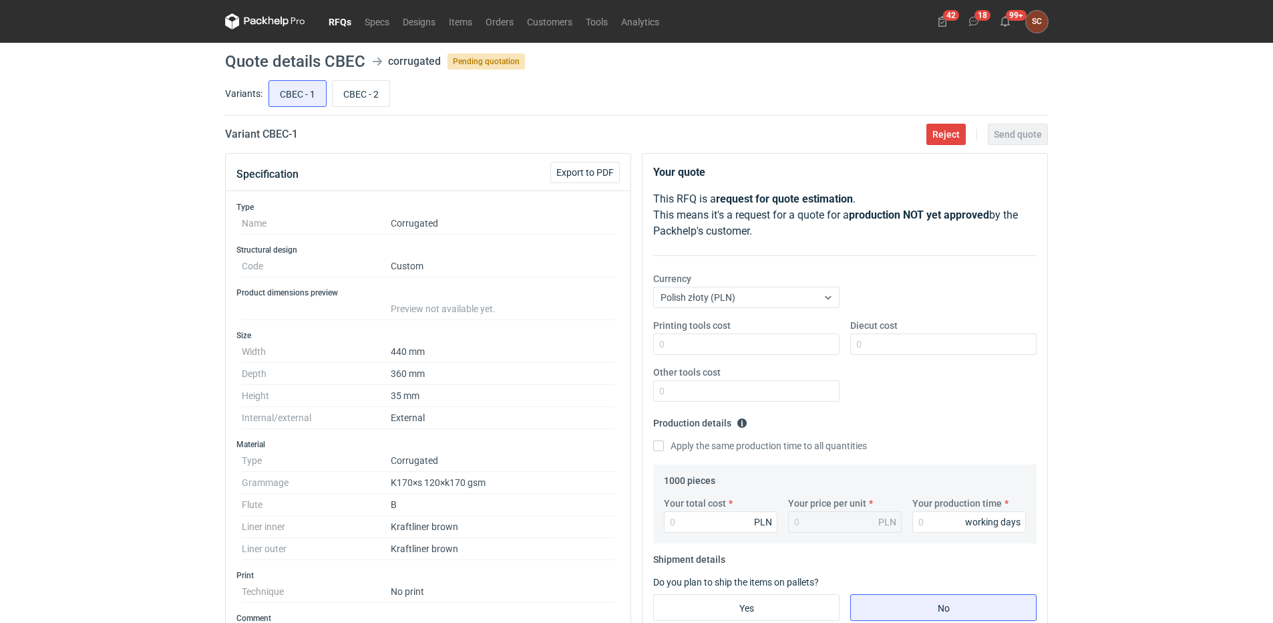
click at [27, 156] on div "RFQs Specs Designs Items Orders Customers Tools Analytics 42 18 99+ SC [PERSON_…" at bounding box center [636, 311] width 1273 height 623
click at [351, 19] on link "RFQs" at bounding box center [340, 21] width 36 height 16
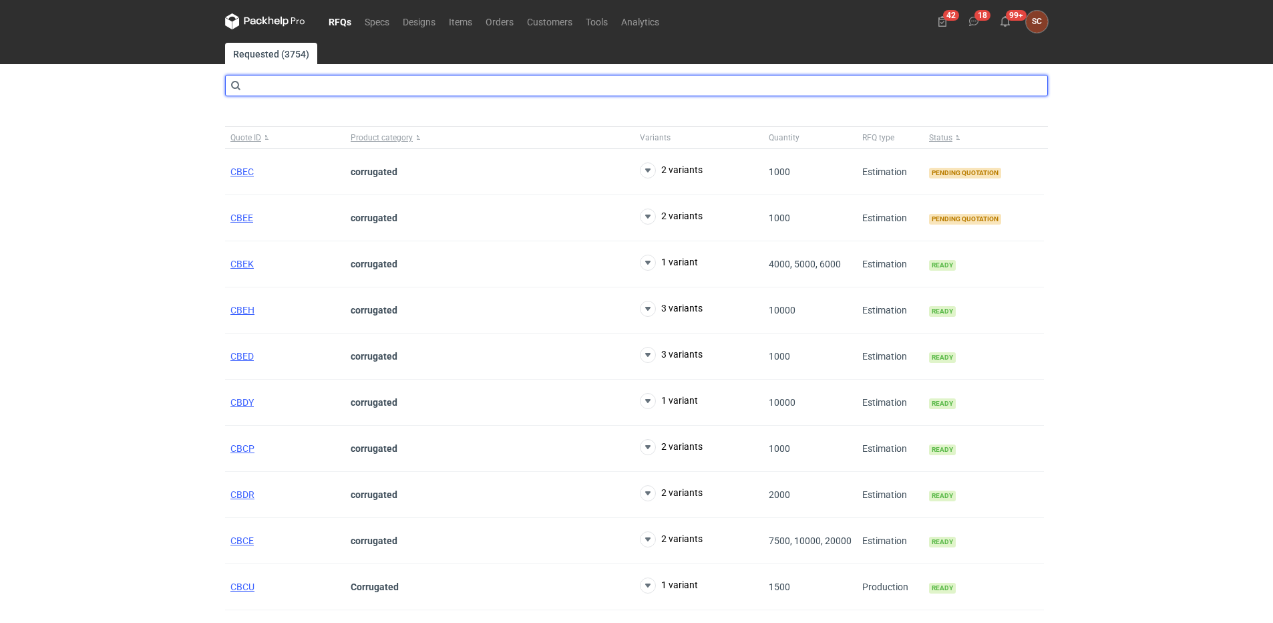
click at [388, 86] on input "text" at bounding box center [636, 85] width 823 height 21
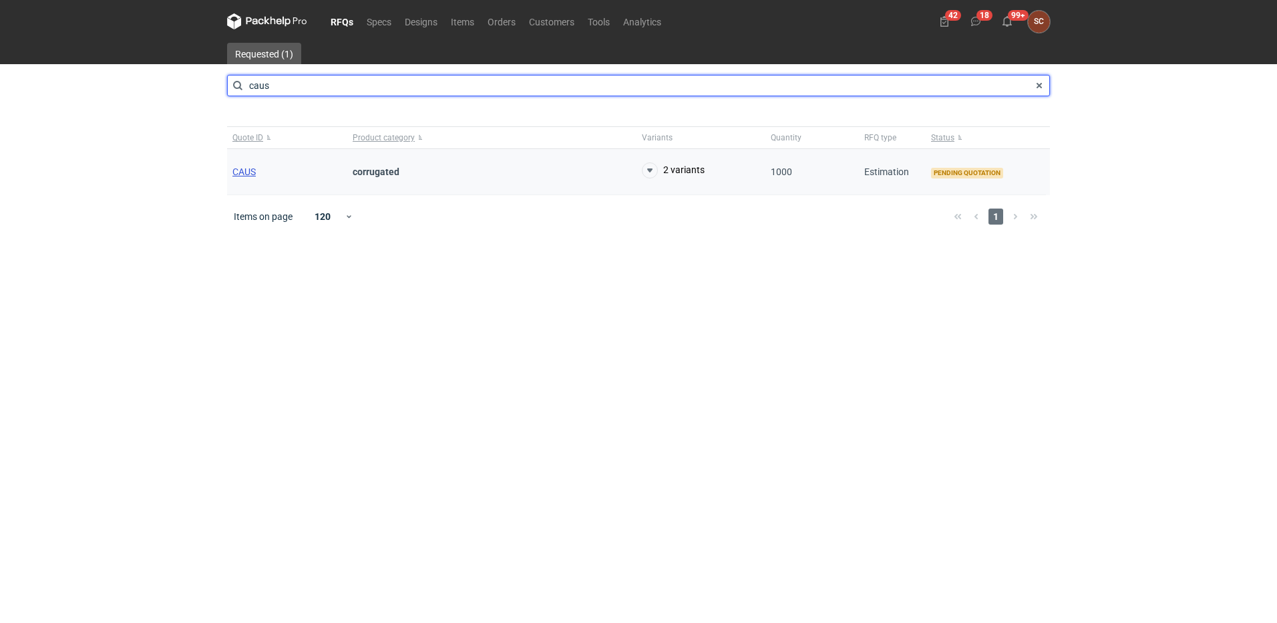
type input "caus"
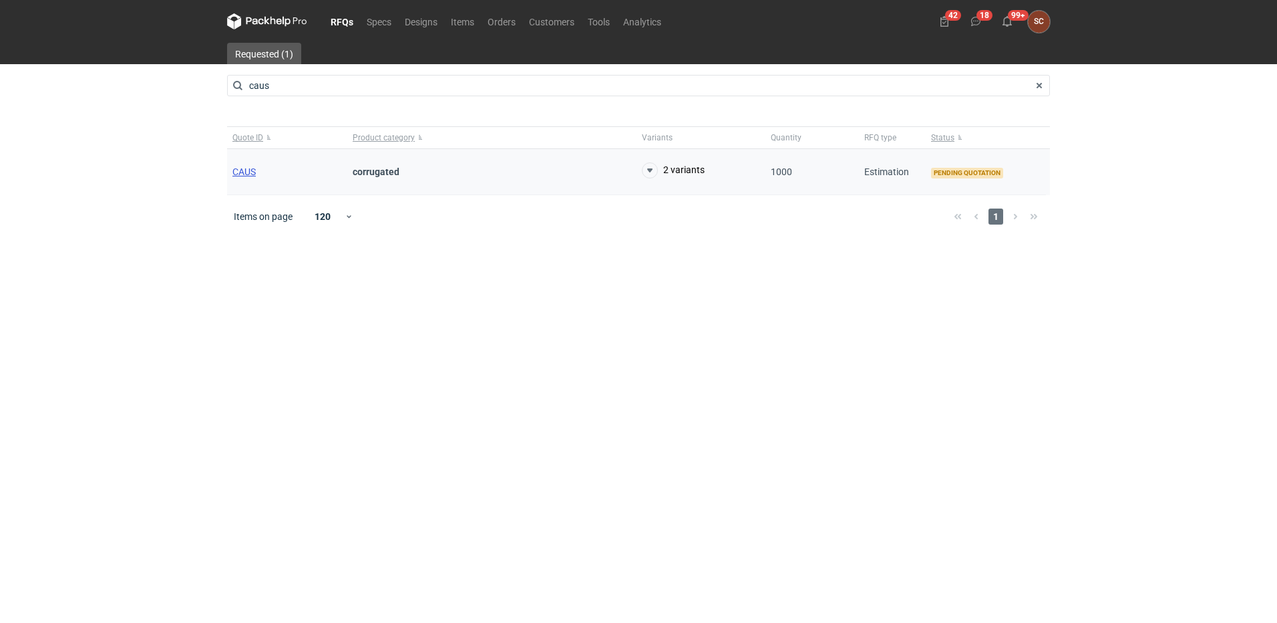
click at [246, 174] on span "CAUS" at bounding box center [243, 171] width 23 height 11
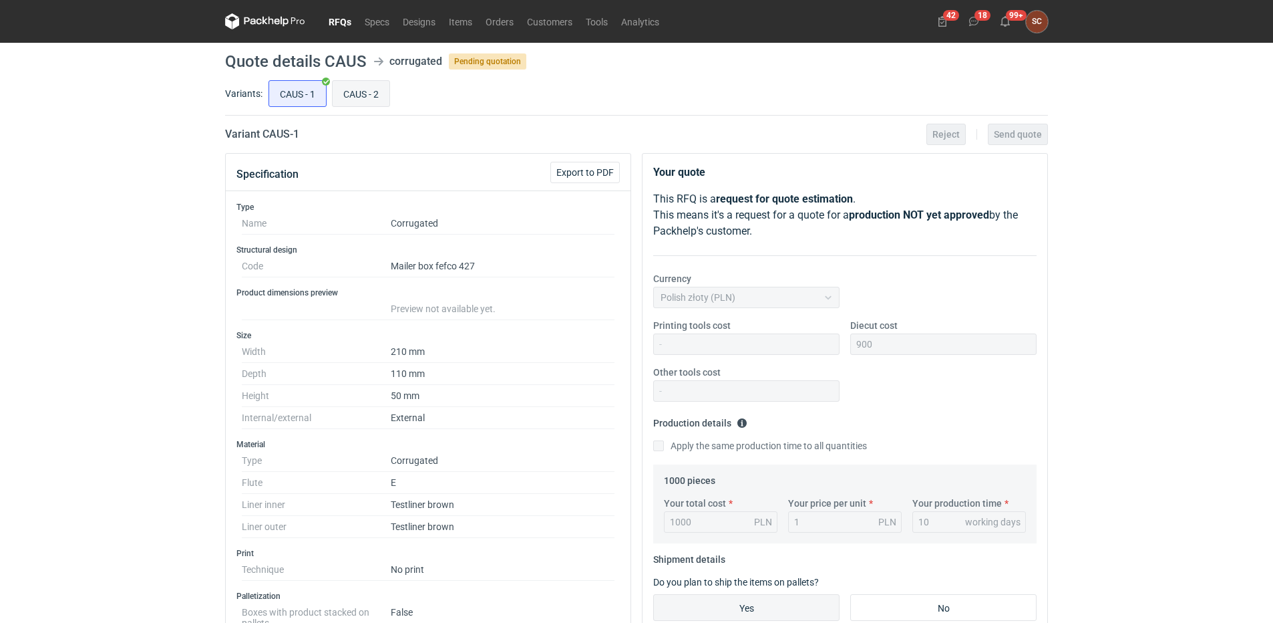
click at [364, 90] on input "CAUS - 2" at bounding box center [361, 93] width 57 height 25
radio input "true"
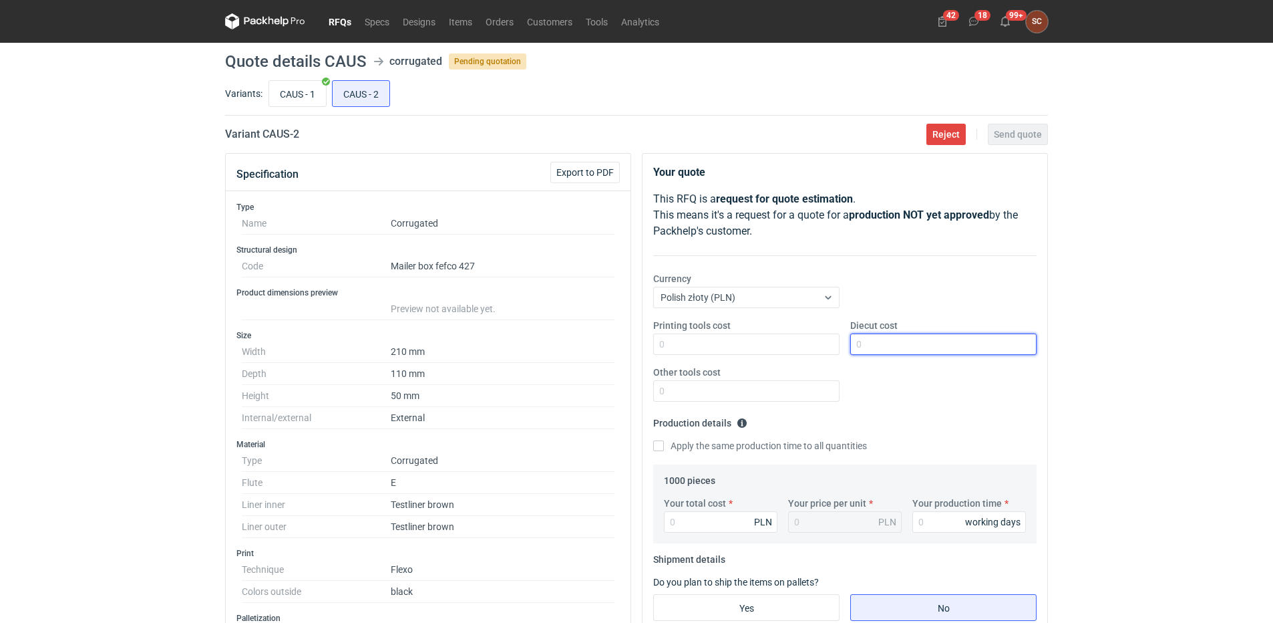
click at [914, 349] on input "Diecut cost" at bounding box center [943, 343] width 186 height 21
type input "900"
click at [680, 349] on input "Printing tools cost" at bounding box center [746, 343] width 186 height 21
type input "150"
click at [962, 400] on div "Printing tools cost 150 Diecut cost 900 Other tools cost" at bounding box center [845, 366] width 394 height 94
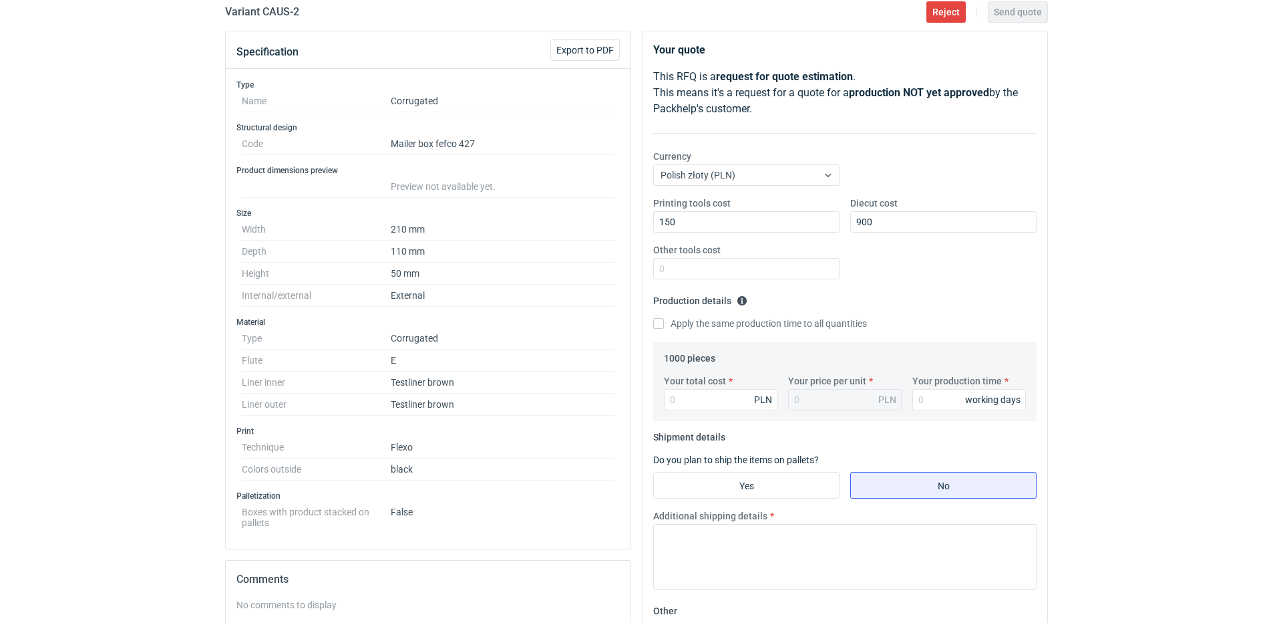
scroll to position [134, 0]
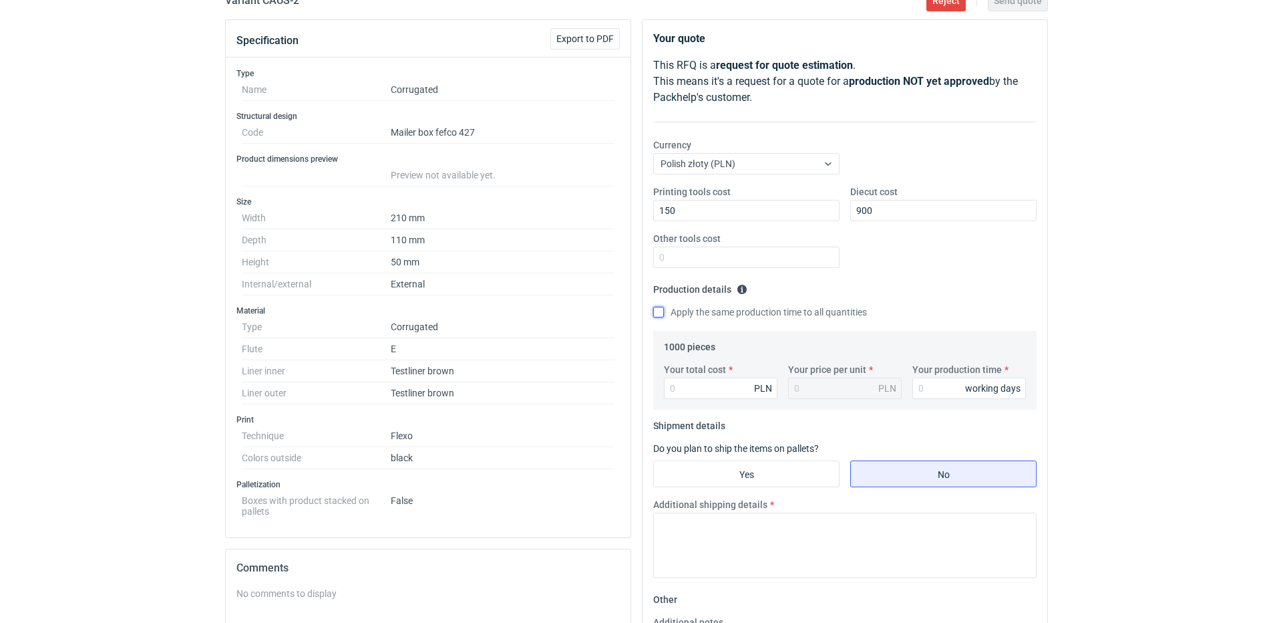
drag, startPoint x: 658, startPoint y: 311, endPoint x: 711, endPoint y: 331, distance: 56.7
click at [659, 311] on input "Apply the same production time to all quantities" at bounding box center [658, 312] width 11 height 11
checkbox input "true"
click at [934, 387] on input "Your production time" at bounding box center [970, 387] width 114 height 21
type input "12"
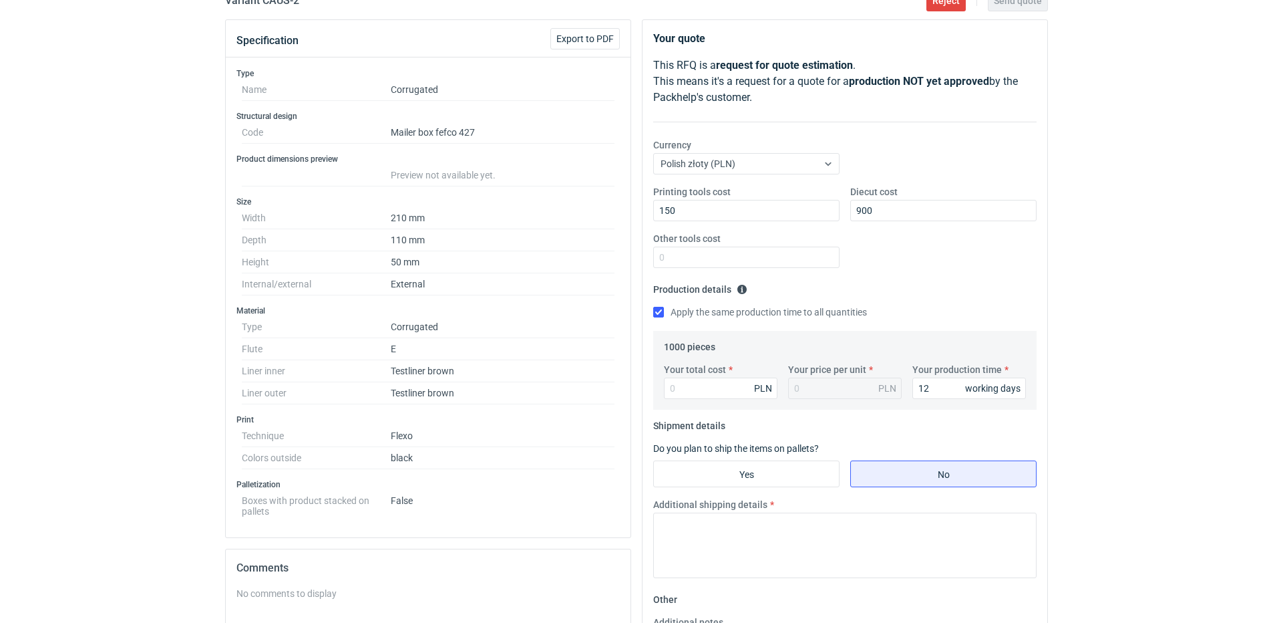
click at [928, 255] on div "Printing tools cost 150 Diecut cost 900 Other tools cost" at bounding box center [845, 232] width 394 height 94
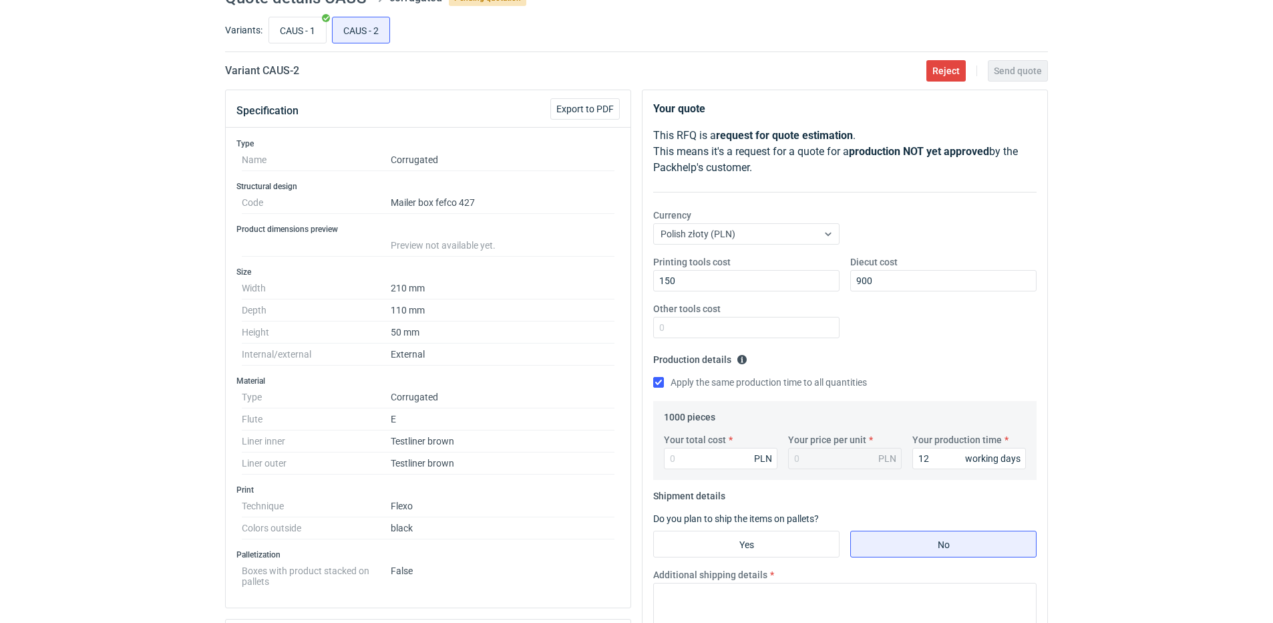
scroll to position [0, 0]
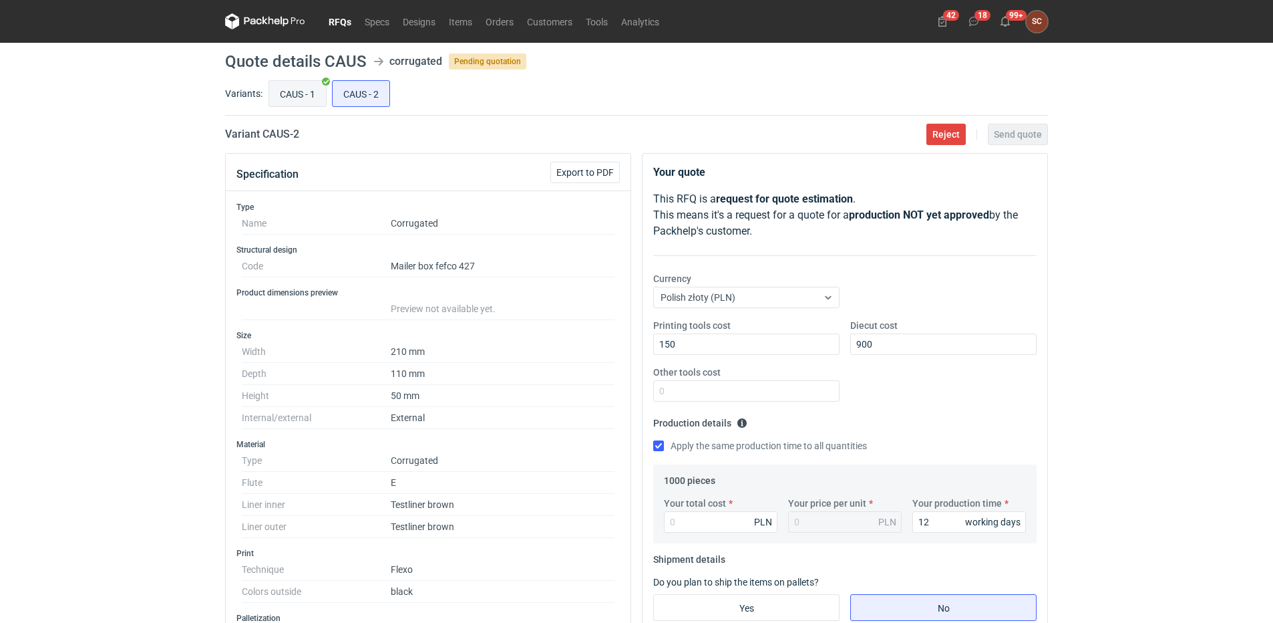
click at [291, 91] on input "CAUS - 1" at bounding box center [297, 93] width 57 height 25
radio input "true"
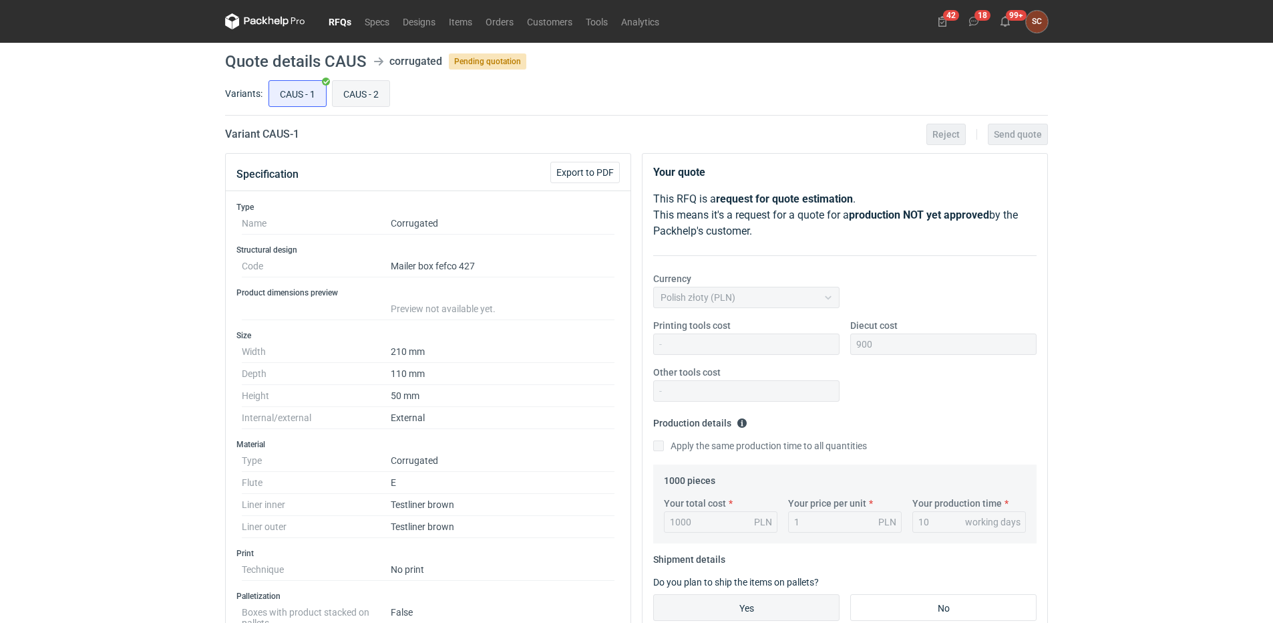
click at [375, 87] on input "CAUS - 2" at bounding box center [361, 93] width 57 height 25
radio input "true"
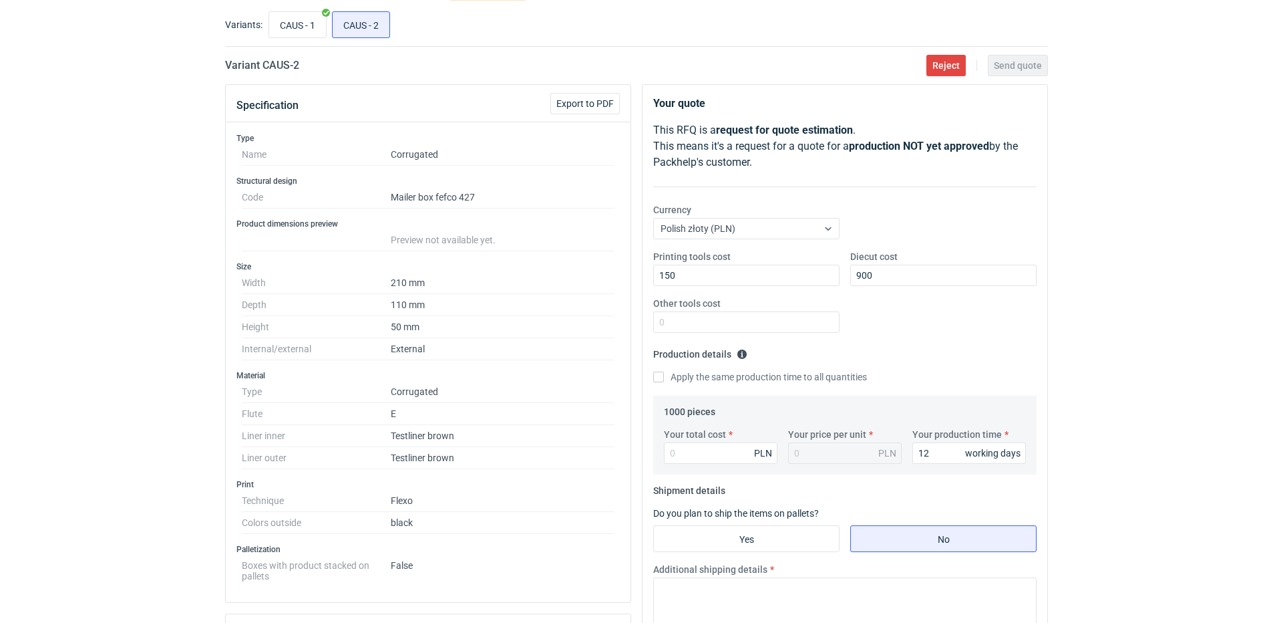
scroll to position [200, 0]
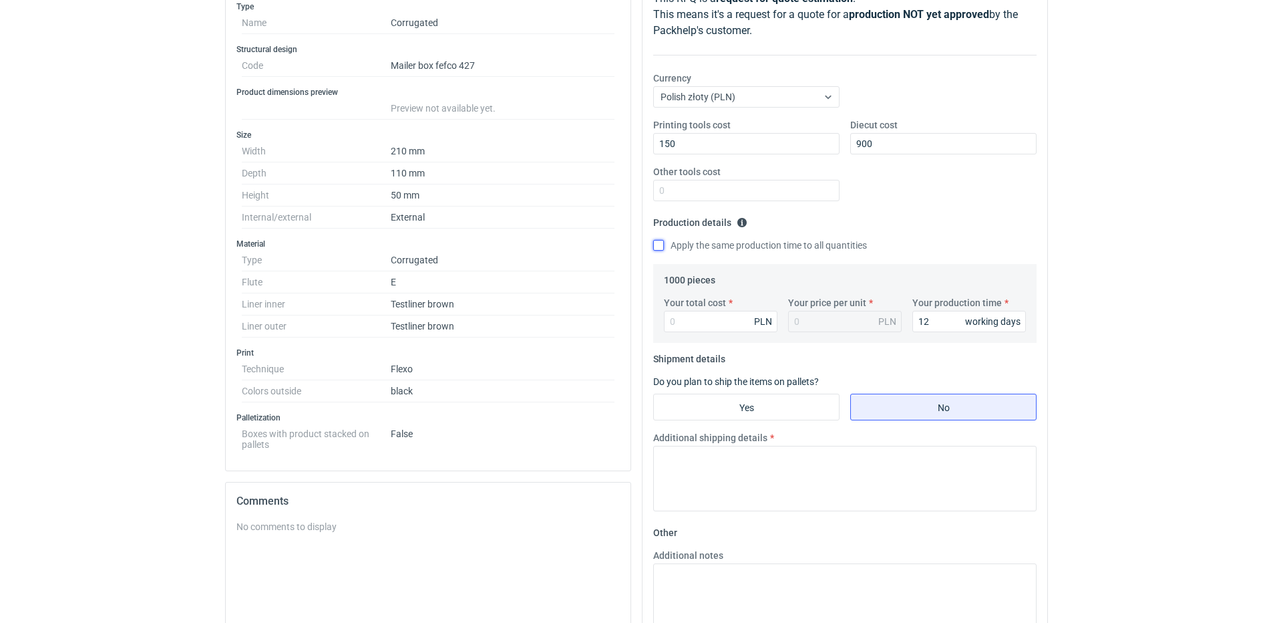
click at [660, 247] on input "Apply the same production time to all quantities" at bounding box center [658, 245] width 11 height 11
checkbox input "true"
click at [699, 325] on input "Your total cost" at bounding box center [721, 321] width 114 height 21
type input "1220"
type input "1.22"
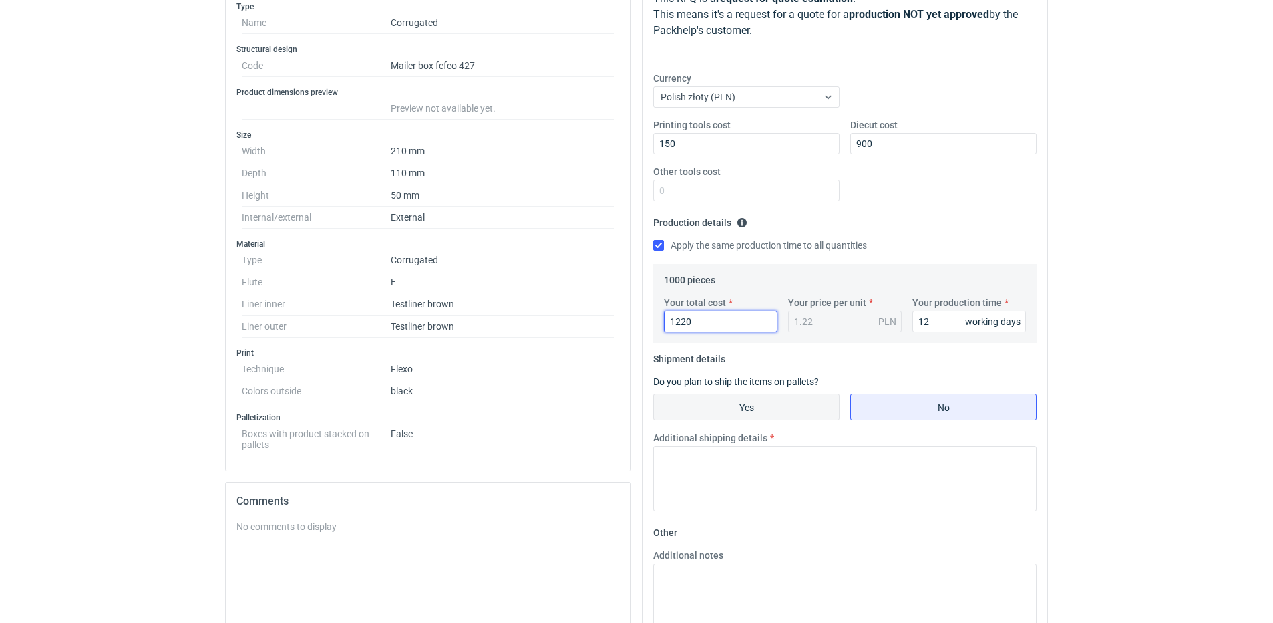
type input "1220"
click at [825, 410] on input "Yes" at bounding box center [746, 406] width 185 height 25
radio input "true"
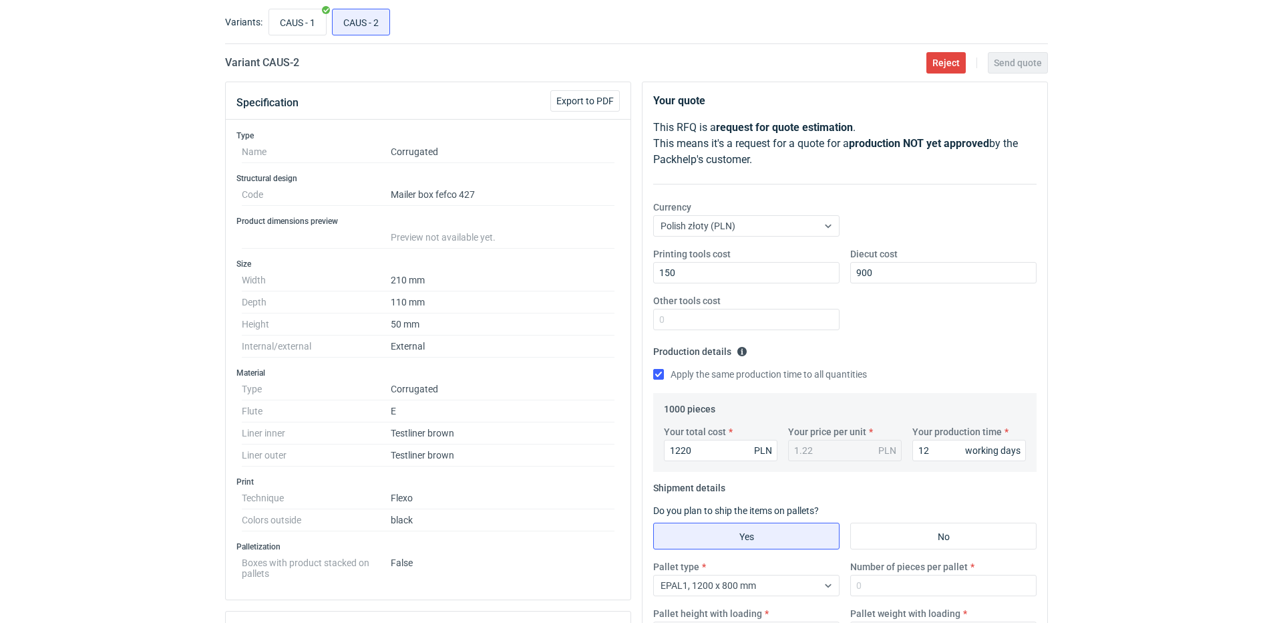
scroll to position [0, 0]
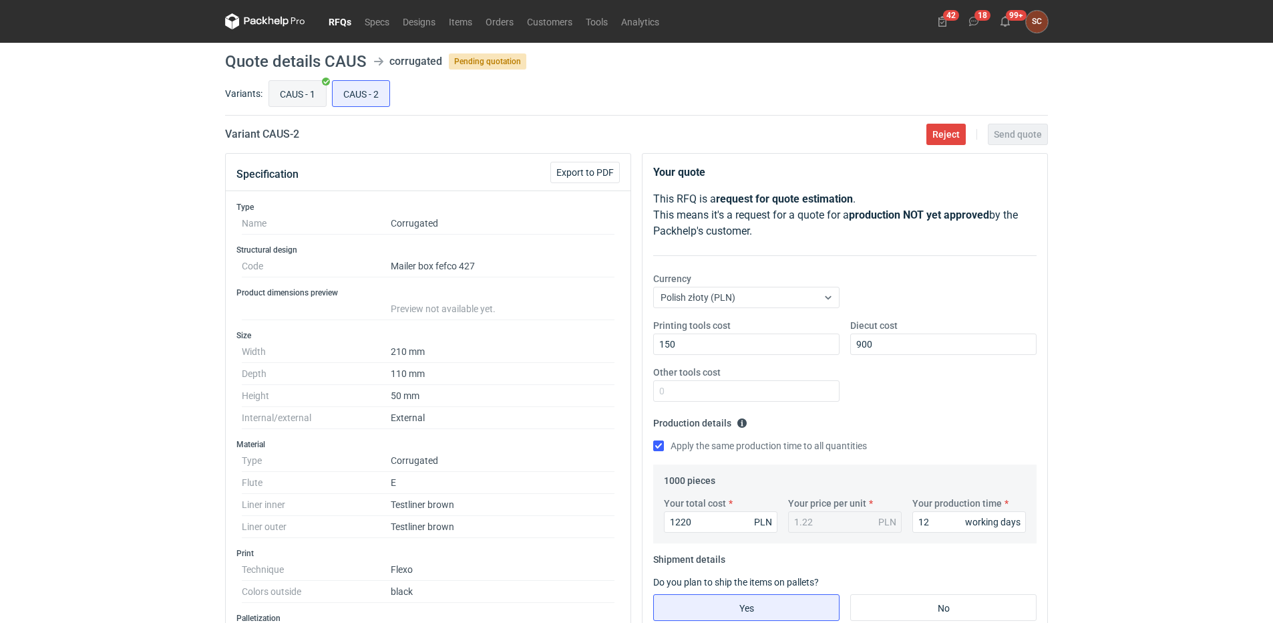
click at [297, 97] on input "CAUS - 1" at bounding box center [297, 93] width 57 height 25
radio input "true"
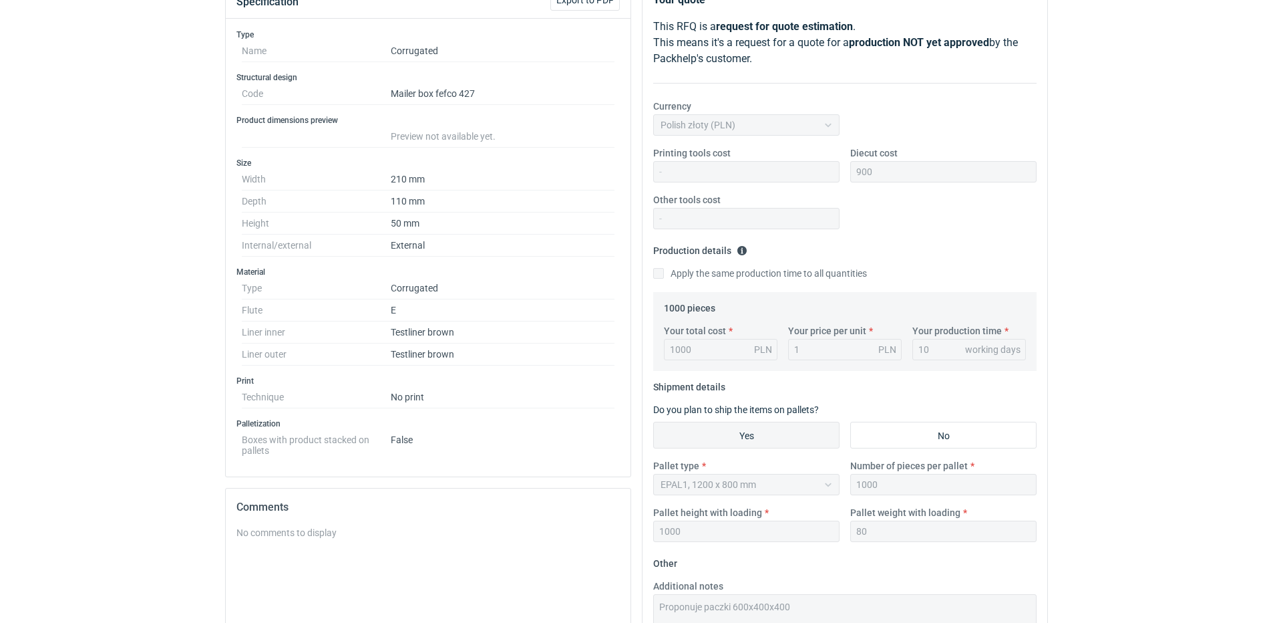
scroll to position [358, 0]
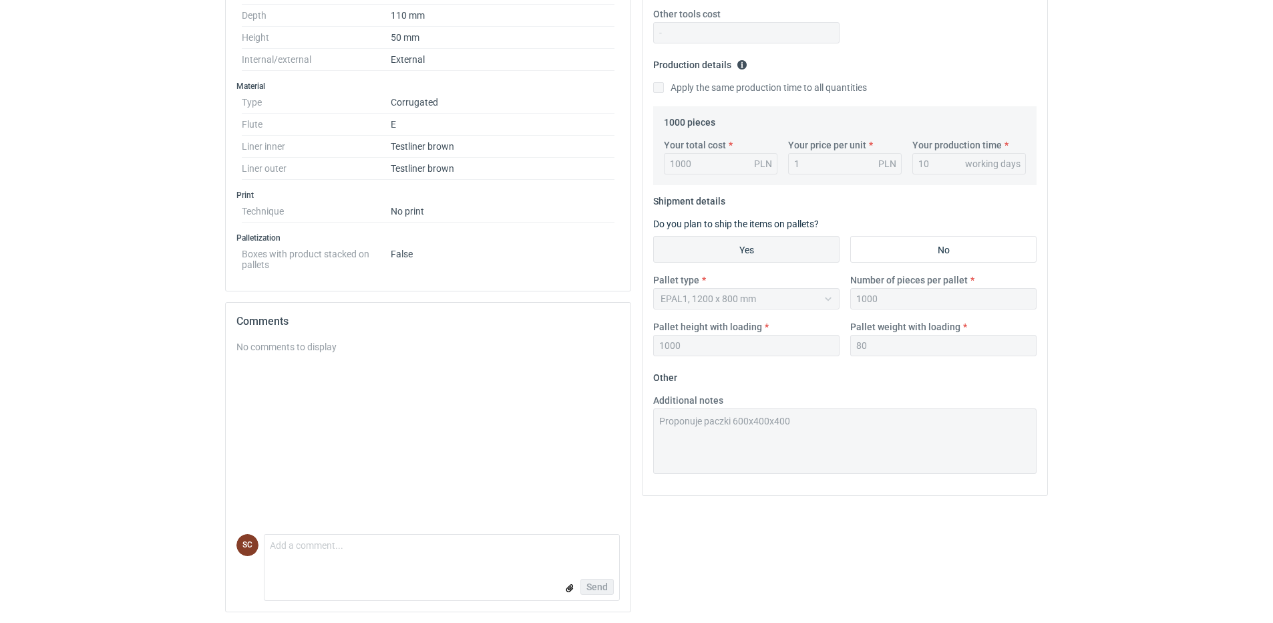
click at [556, 436] on div "Specification Export to PDF Type Name Corrugated Structural design Code Mailer …" at bounding box center [637, 209] width 834 height 828
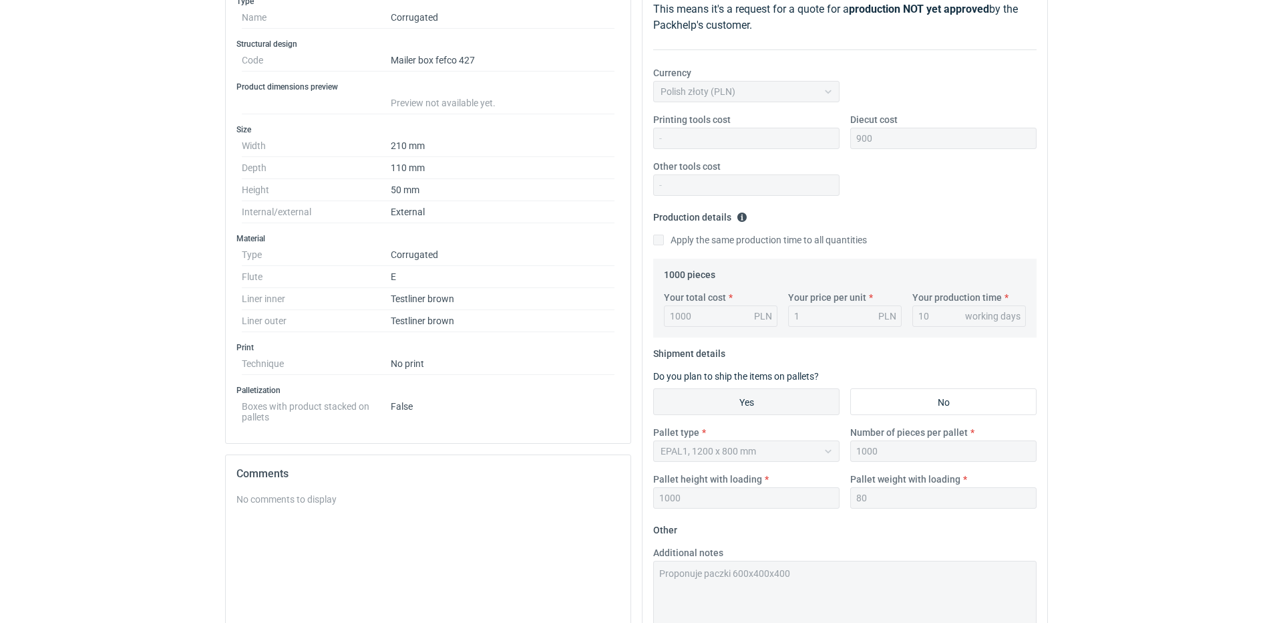
scroll to position [24, 0]
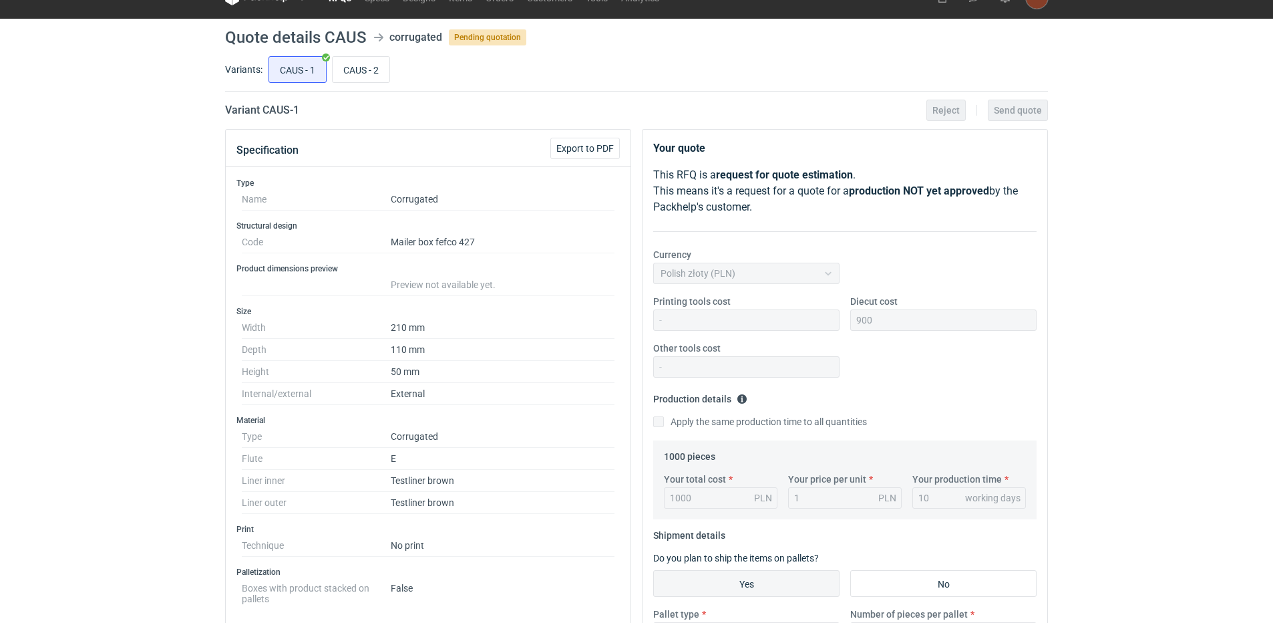
drag, startPoint x: 361, startPoint y: 68, endPoint x: 380, endPoint y: 83, distance: 24.3
click at [361, 67] on input "CAUS - 2" at bounding box center [361, 69] width 57 height 25
radio input "true"
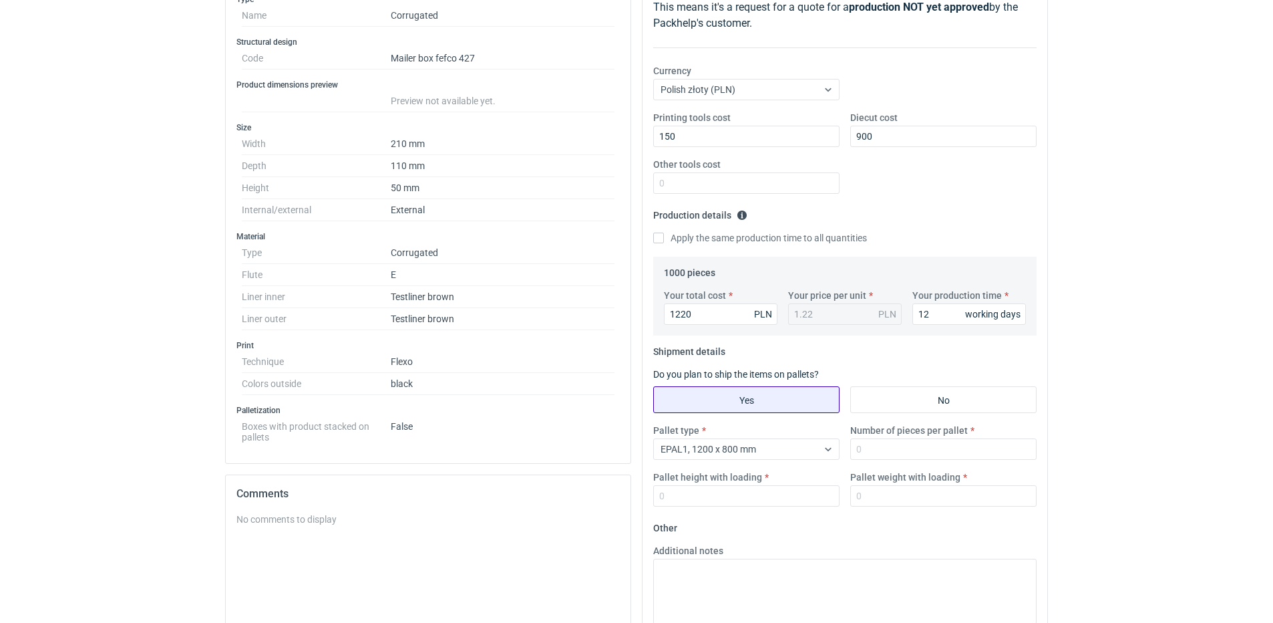
scroll to position [380, 0]
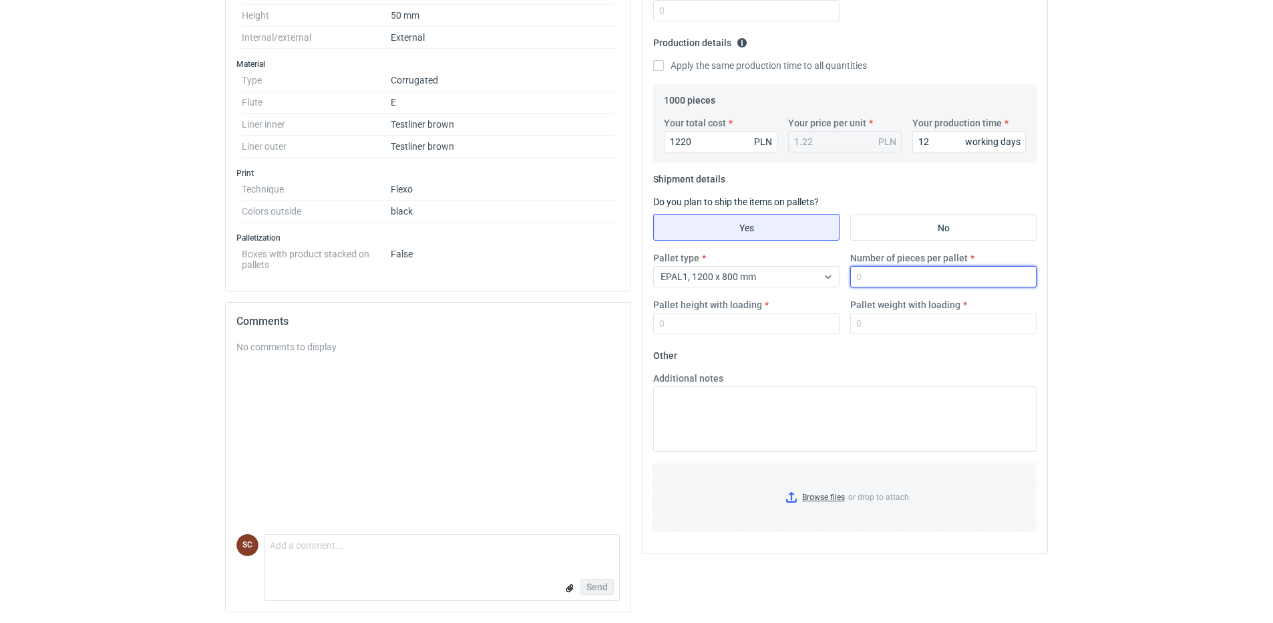
click at [880, 267] on input "Number of pieces per pallet" at bounding box center [943, 276] width 186 height 21
type input "1000"
click at [873, 327] on input "Pallet weight with loading" at bounding box center [943, 323] width 186 height 21
type input "80"
click at [677, 322] on input "Pallet height with loading" at bounding box center [746, 323] width 186 height 21
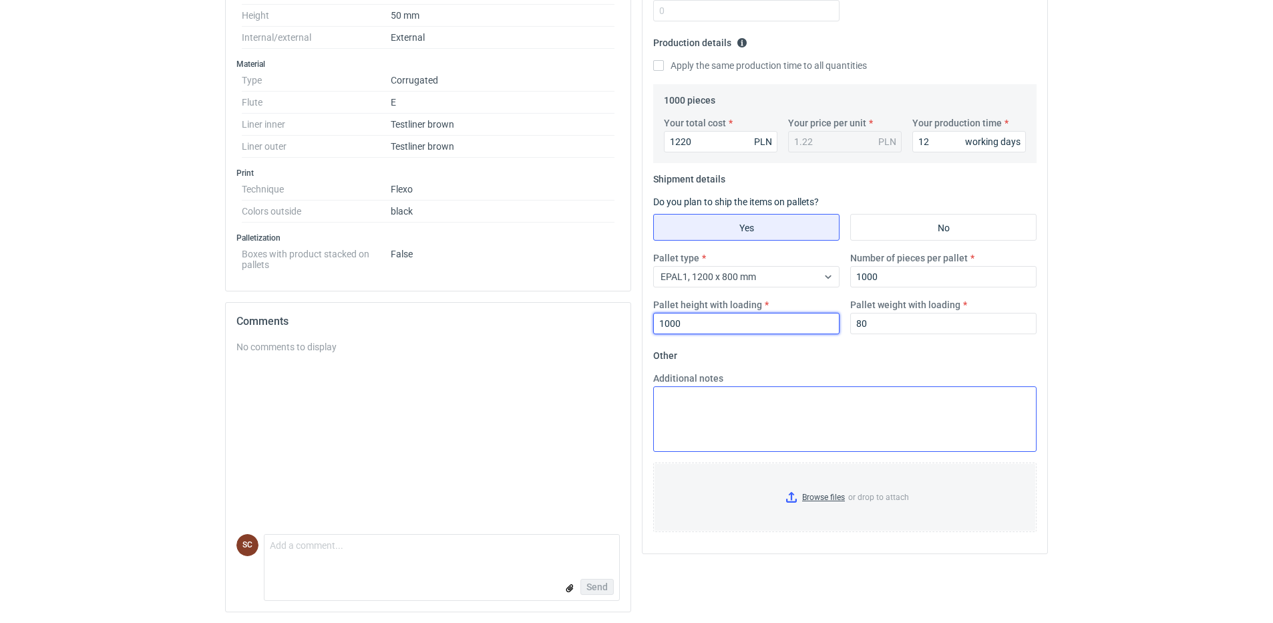
type input "1000"
click at [762, 426] on textarea "Additional notes" at bounding box center [844, 418] width 383 height 65
paste textarea "Proponuje paczki 600x400x400"
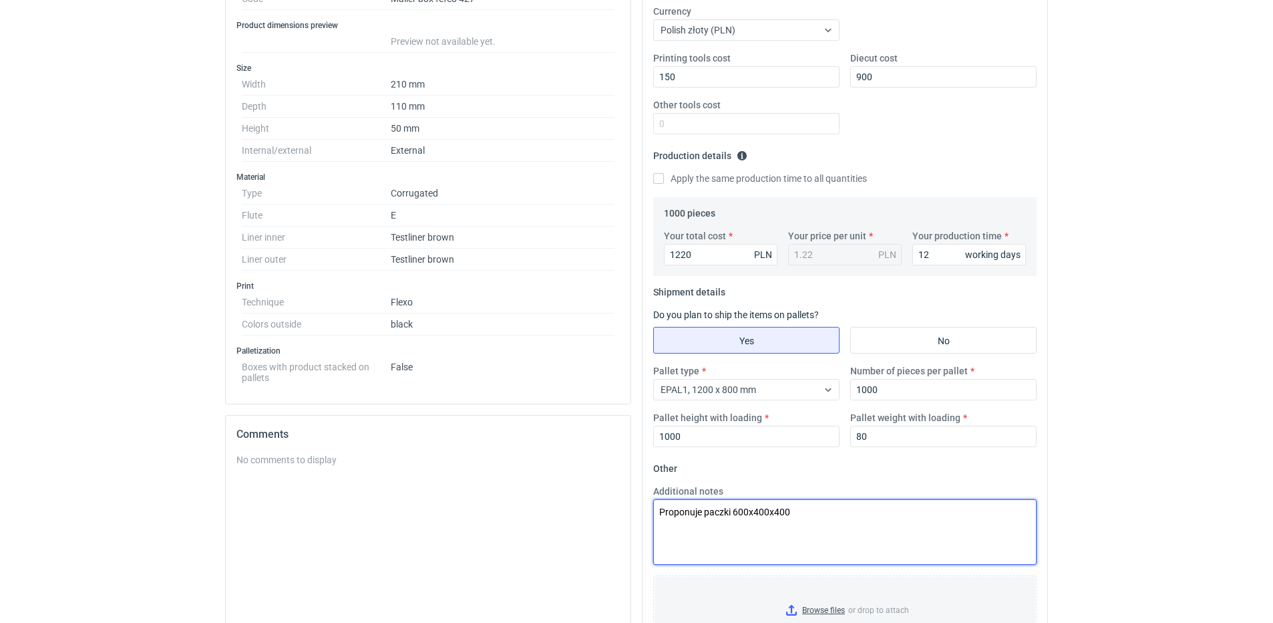
scroll to position [0, 0]
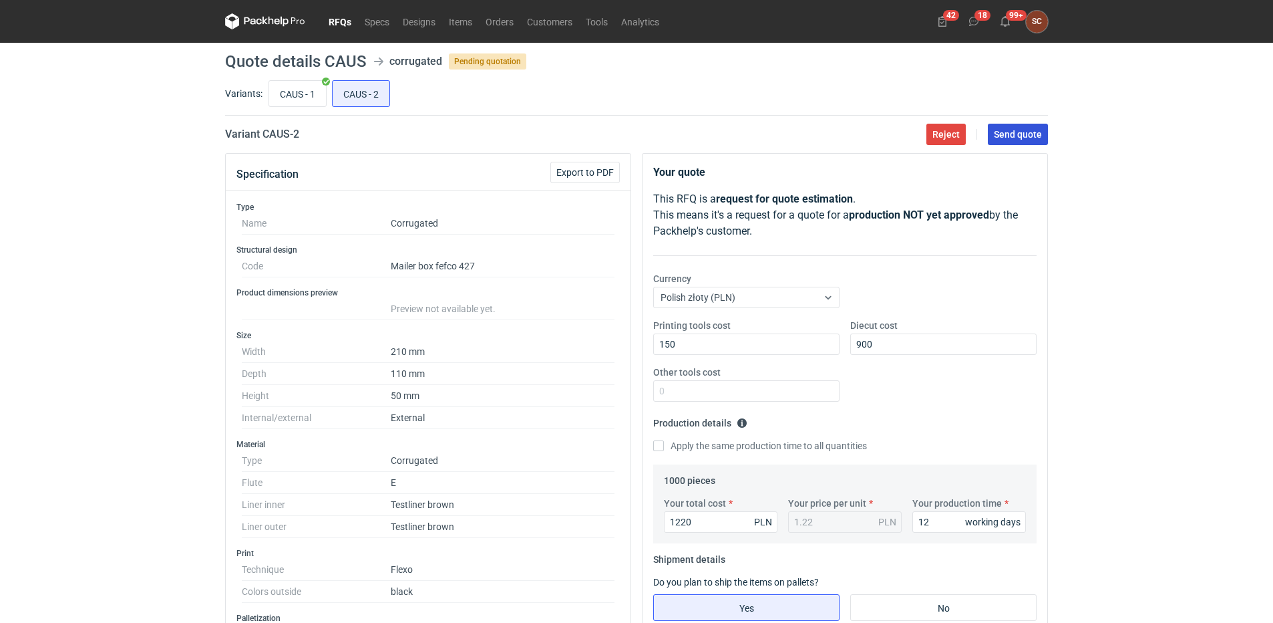
type textarea "Proponuje paczki 600x400x400"
click at [1026, 137] on span "Send quote" at bounding box center [1018, 134] width 48 height 9
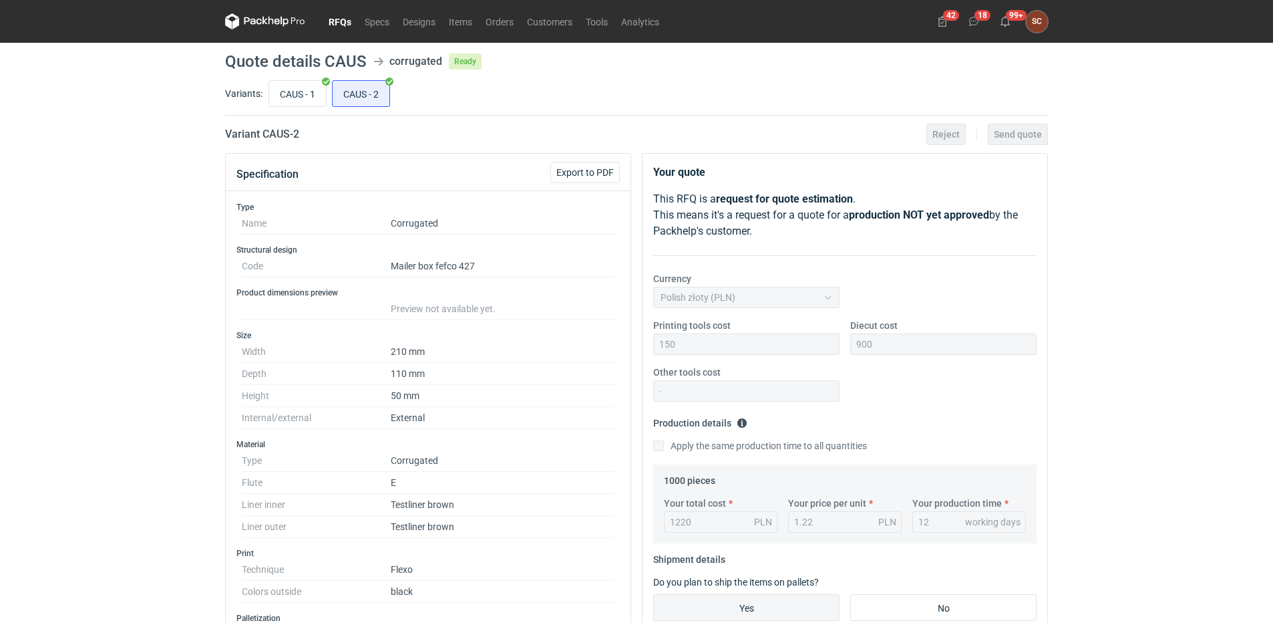
click at [94, 291] on div "RFQs Specs Designs Items Orders Customers Tools Analytics 42 18 99+ SC [PERSON_…" at bounding box center [636, 311] width 1273 height 623
drag, startPoint x: 337, startPoint y: 21, endPoint x: 429, endPoint y: 70, distance: 103.7
click at [337, 21] on link "RFQs" at bounding box center [340, 21] width 36 height 16
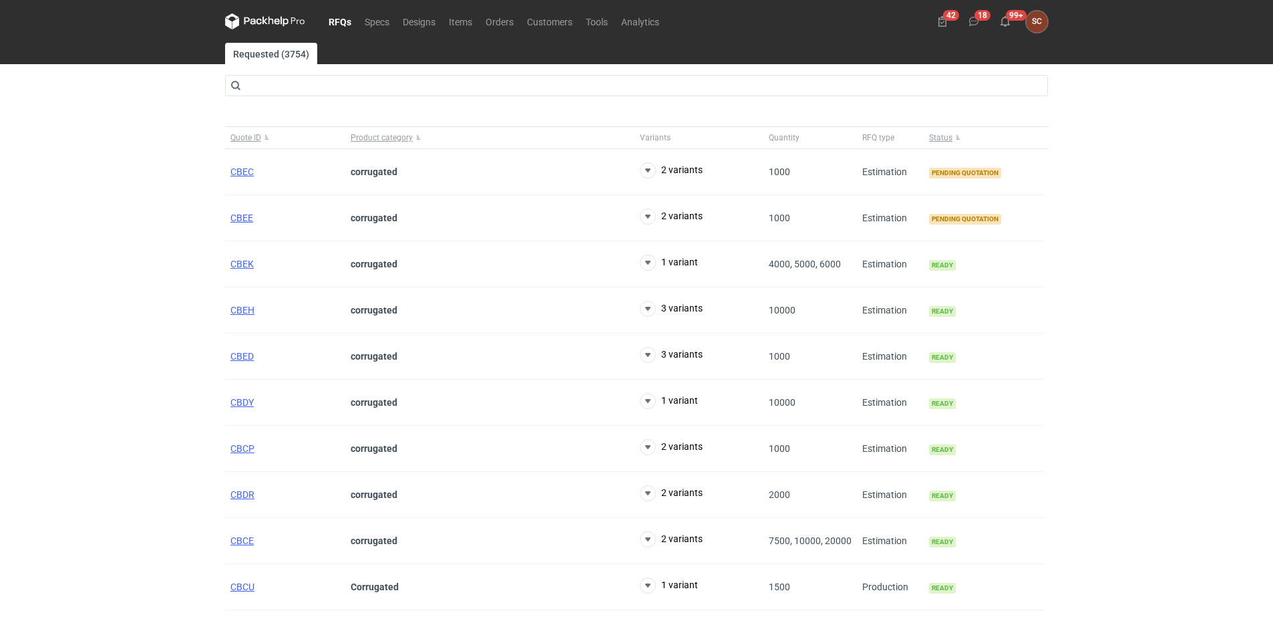
click at [162, 235] on div "RFQs Specs Designs Items Orders Customers Tools Analytics 42 18 99+ SC [PERSON_…" at bounding box center [636, 311] width 1273 height 623
click at [87, 226] on div "RFQs Specs Designs Items Orders Customers Tools Analytics 42 18 99+ SC [PERSON_…" at bounding box center [636, 311] width 1273 height 623
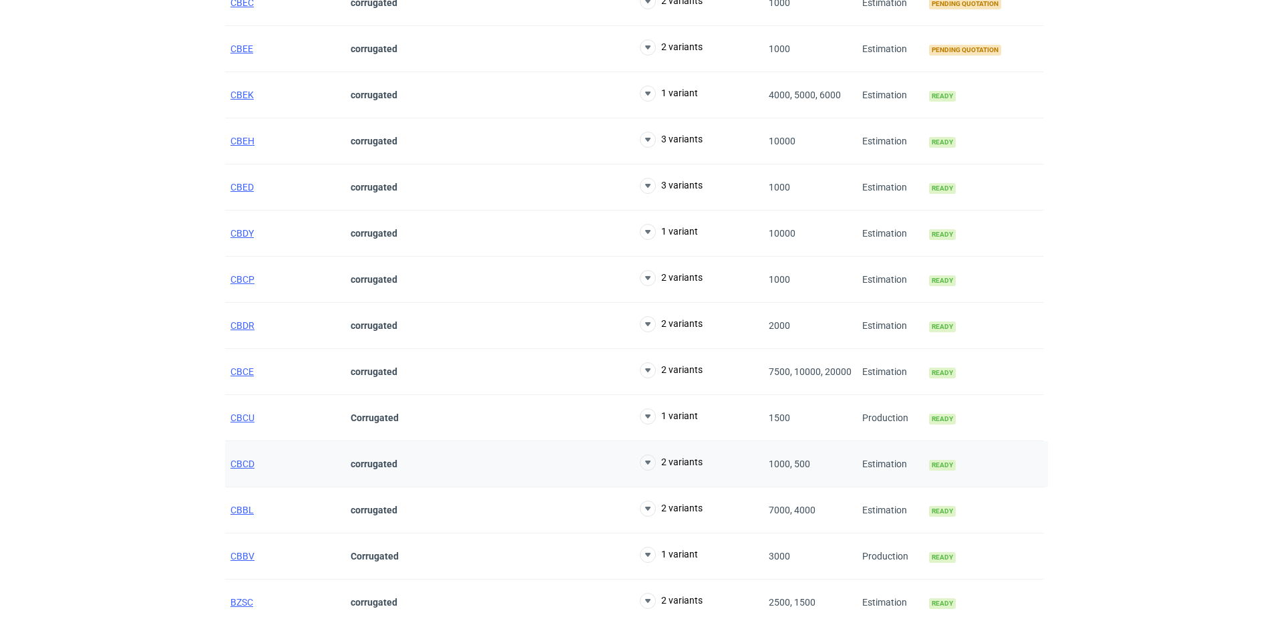
scroll to position [267, 0]
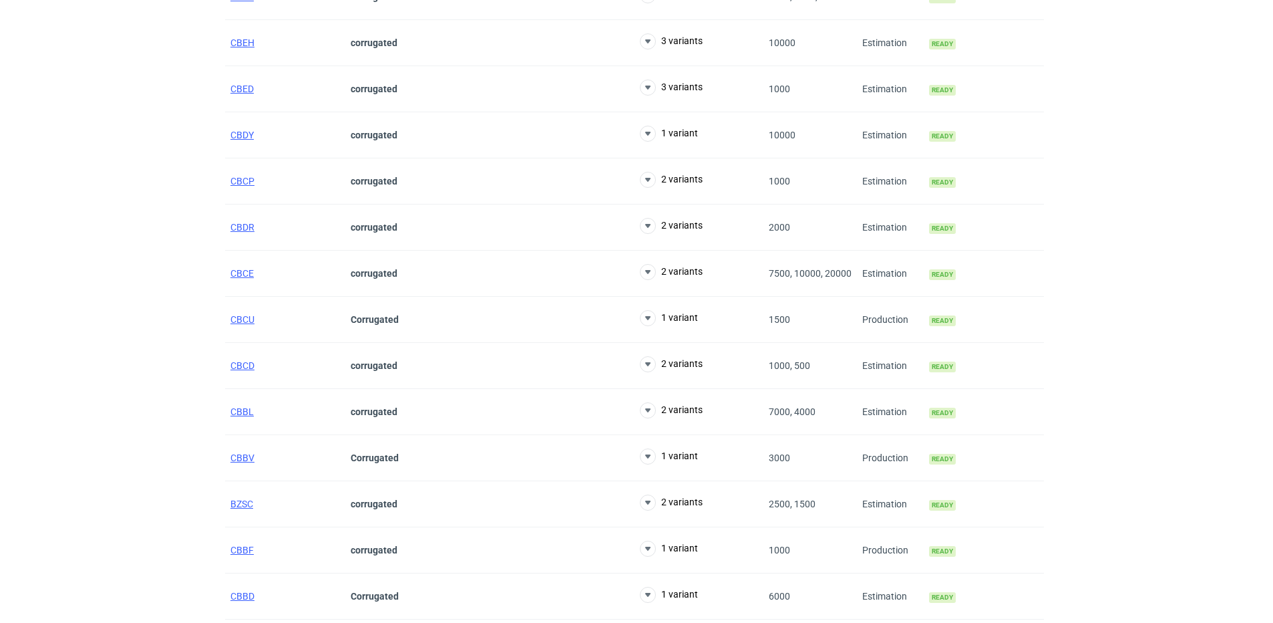
click at [103, 216] on div "RFQs Specs Designs Items Orders Customers Tools Analytics 42 18 99+ SC [PERSON_…" at bounding box center [636, 44] width 1273 height 623
